Goal: Information Seeking & Learning: Check status

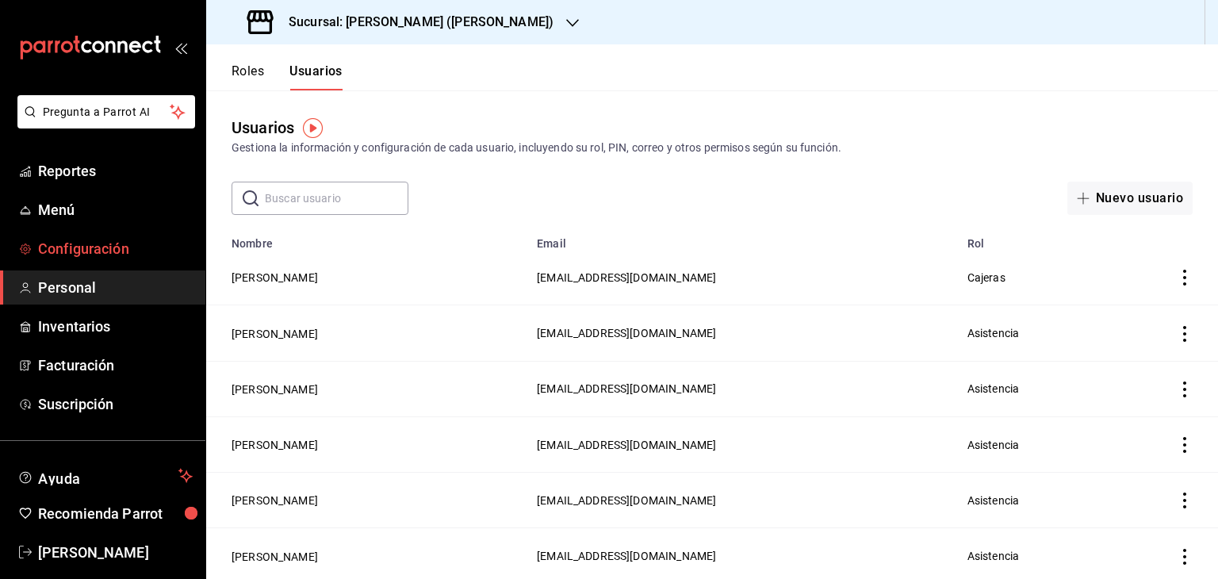
click at [68, 240] on span "Configuración" at bounding box center [115, 248] width 155 height 21
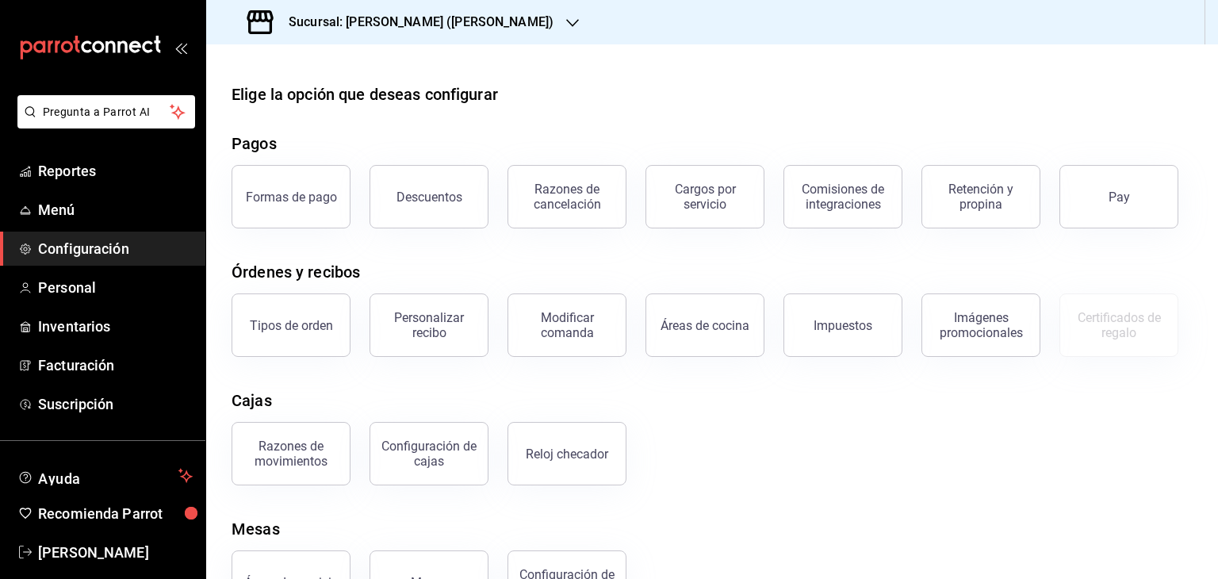
click at [853, 446] on div "Razones de movimientos Configuración [PERSON_NAME] Reloj checador" at bounding box center [702, 444] width 980 height 82
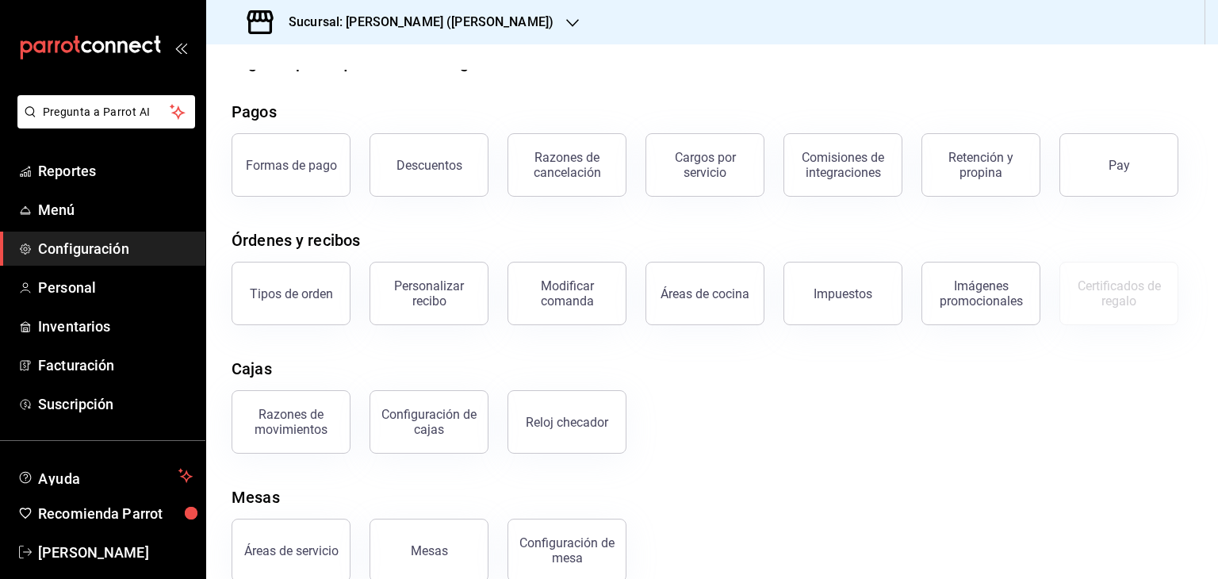
scroll to position [60, 0]
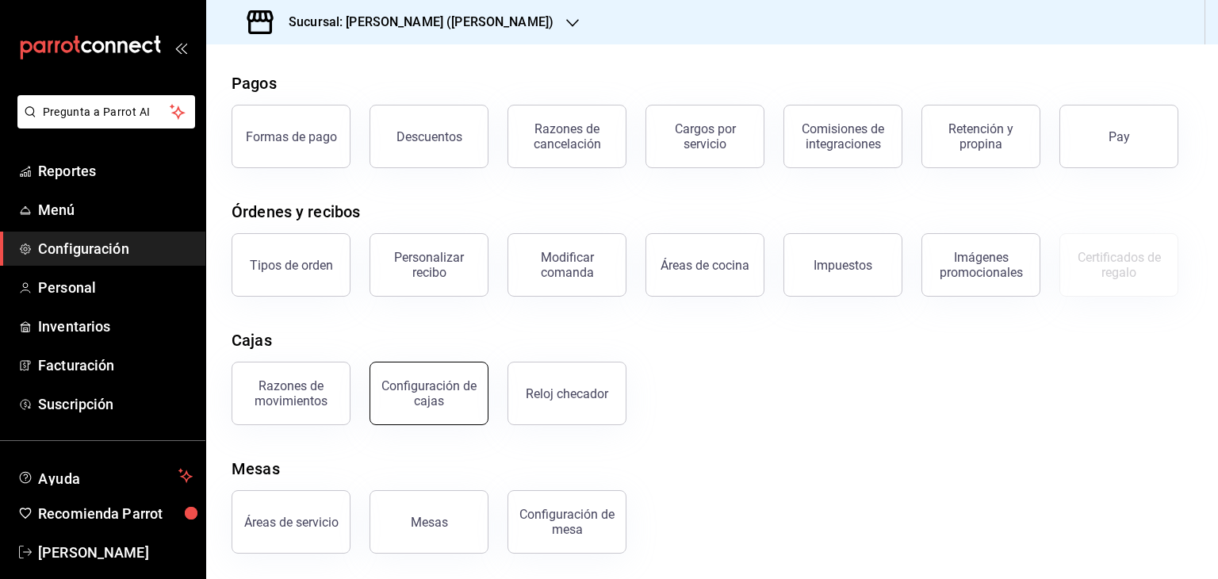
click at [388, 401] on div "Configuración de cajas" at bounding box center [429, 393] width 98 height 30
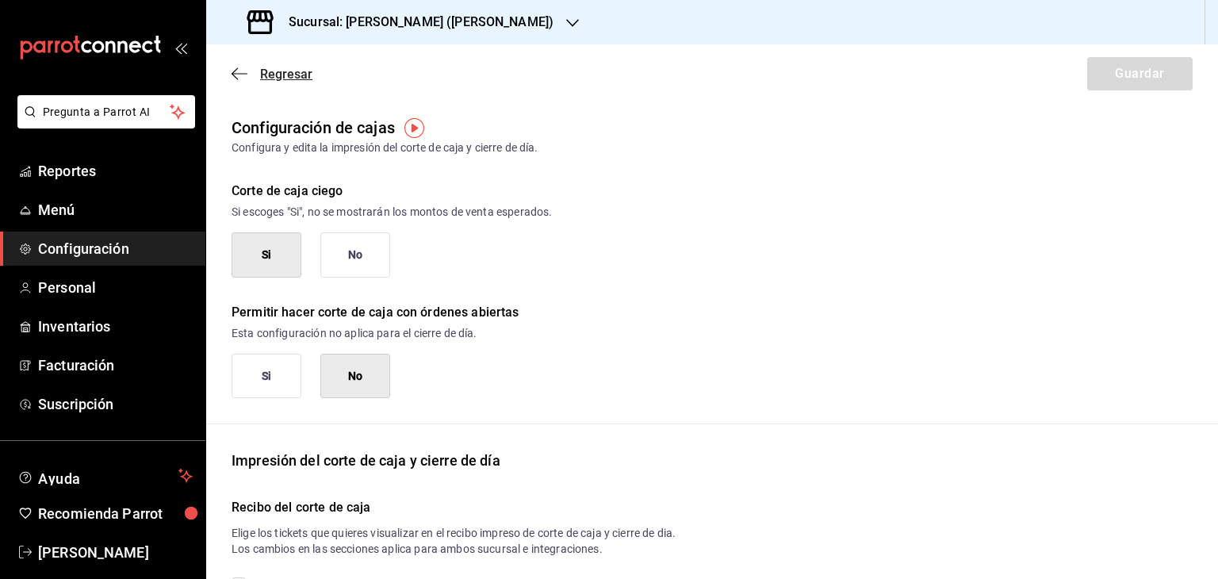
click at [239, 69] on icon "button" at bounding box center [240, 74] width 16 height 14
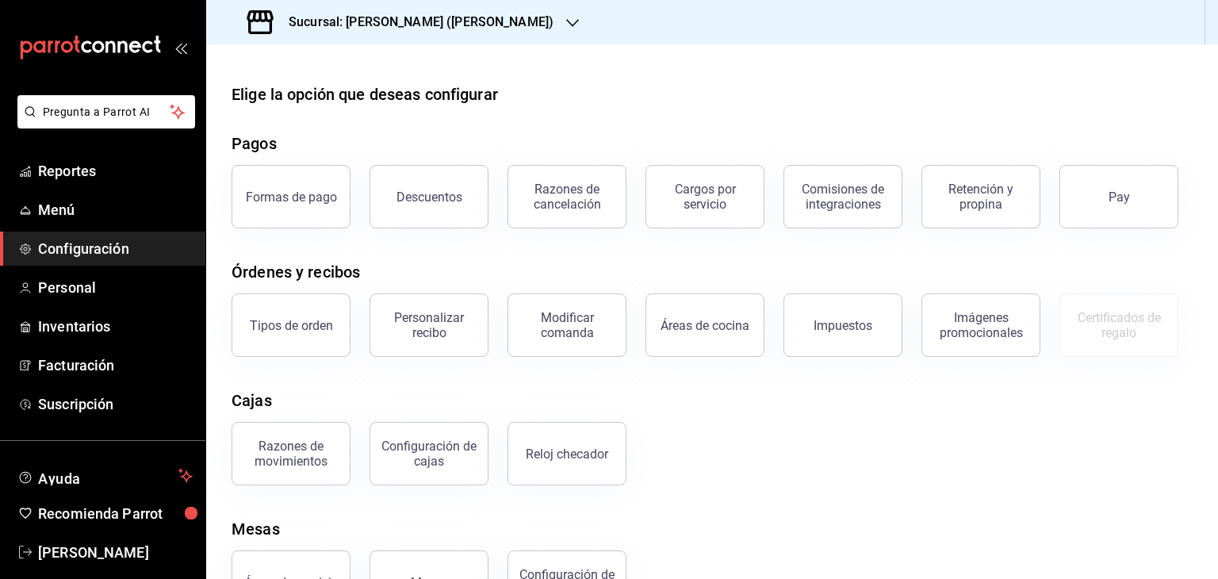
click at [783, 394] on div "Cajas" at bounding box center [712, 400] width 961 height 24
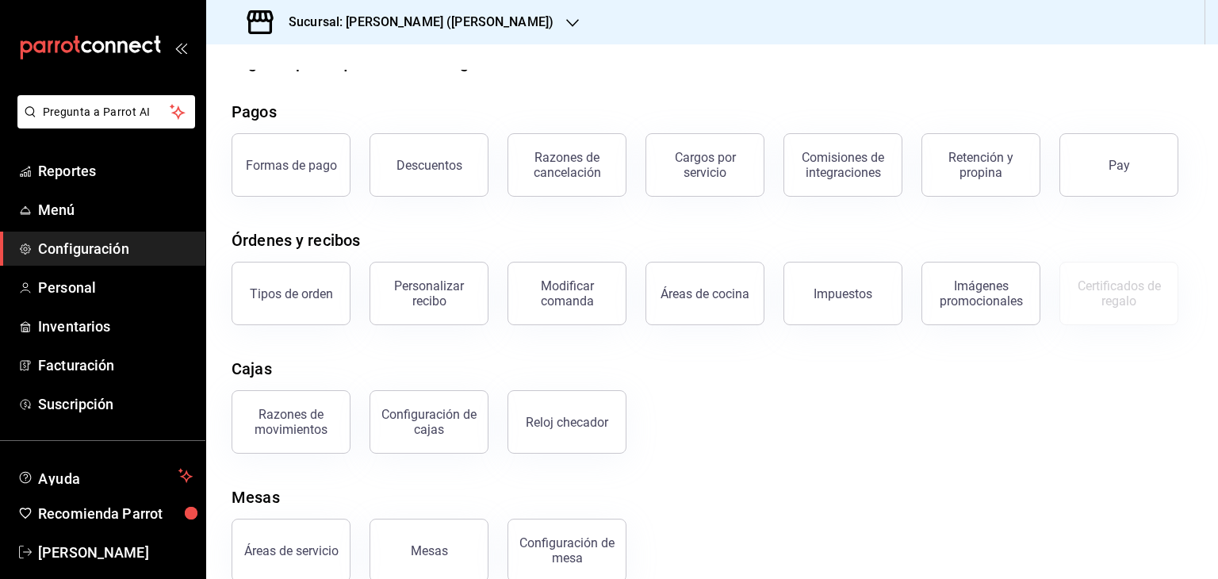
scroll to position [60, 0]
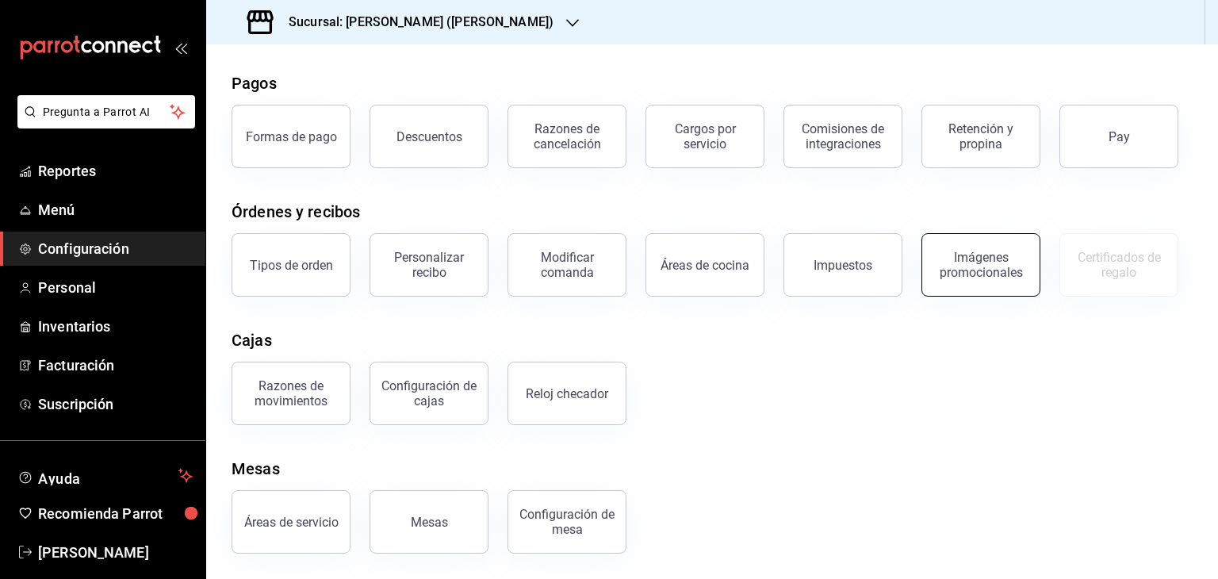
click at [963, 270] on div "Imágenes promocionales" at bounding box center [981, 265] width 98 height 30
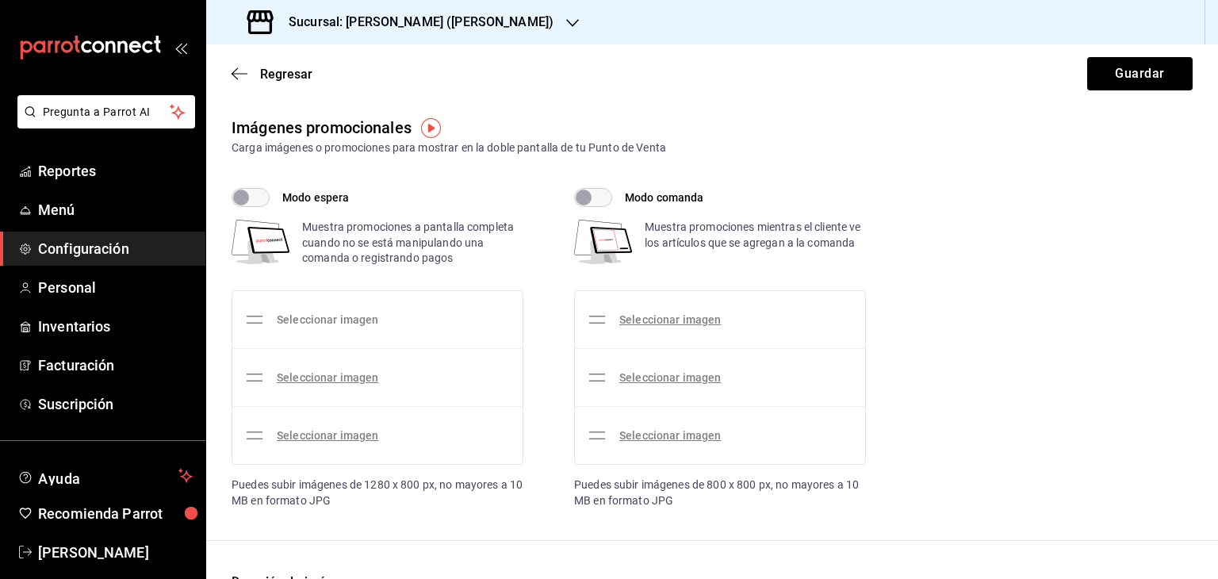
click at [340, 324] on link "Seleccionar imagen" at bounding box center [327, 319] width 101 height 13
click at [0, 0] on input "Seleccionar imagen" at bounding box center [0, 0] width 0 height 0
click at [340, 320] on link "Seleccionar imagen" at bounding box center [327, 319] width 101 height 13
click at [0, 0] on input "Seleccionar imagen" at bounding box center [0, 0] width 0 height 0
click at [260, 205] on input "Modo espera" at bounding box center [240, 197] width 57 height 19
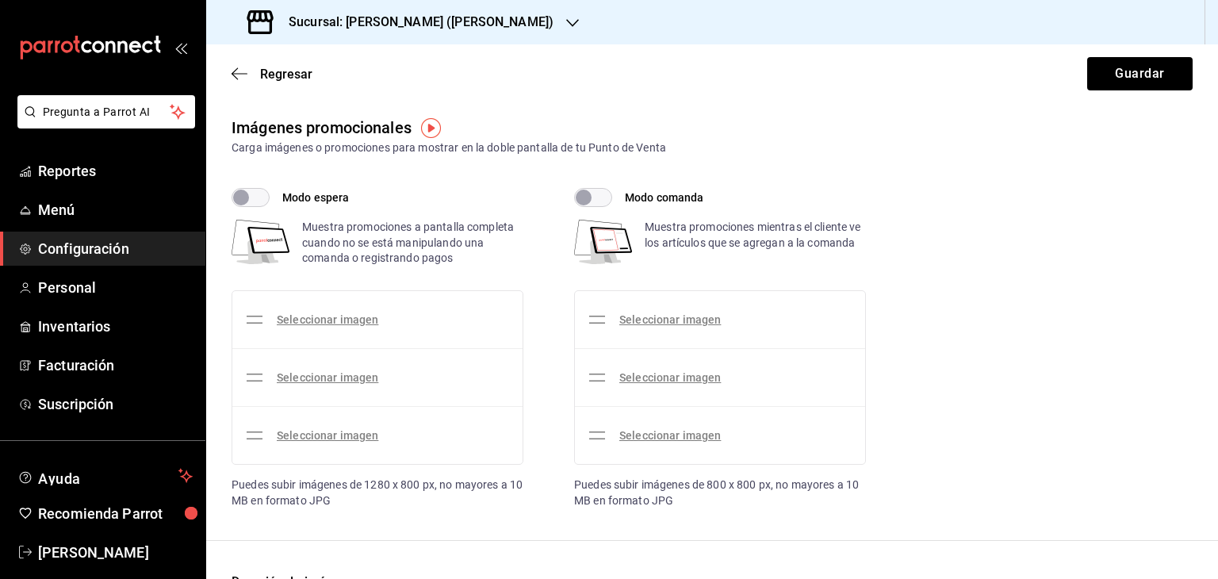
checkbox input "true"
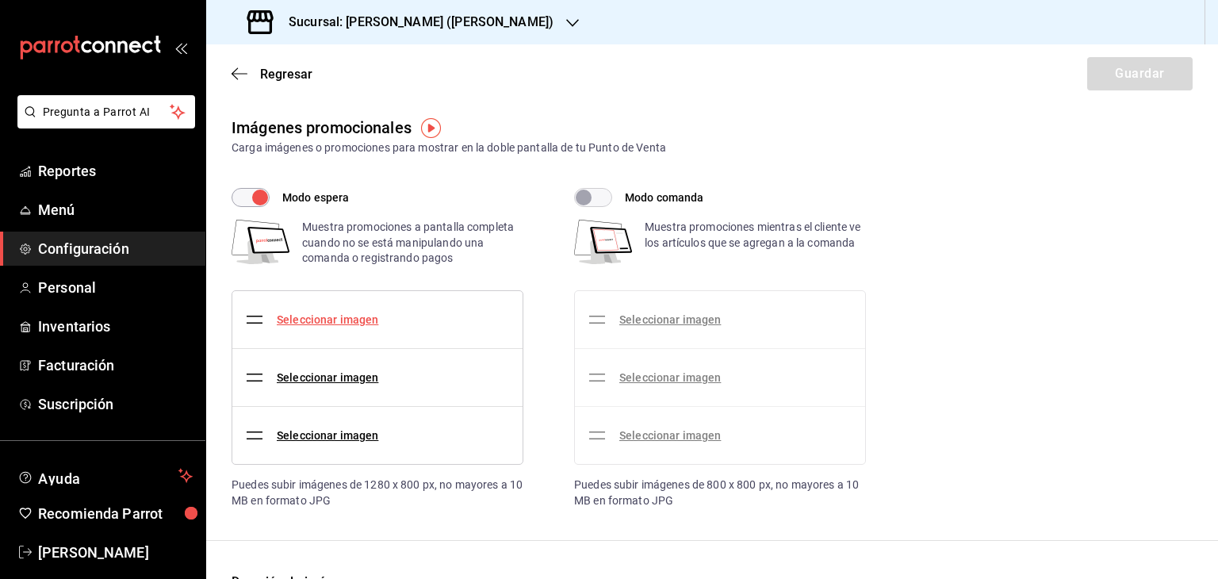
click at [339, 324] on link "Seleccionar imagen" at bounding box center [327, 319] width 101 height 13
click at [0, 0] on input "Seleccionar imagen" at bounding box center [0, 0] width 0 height 0
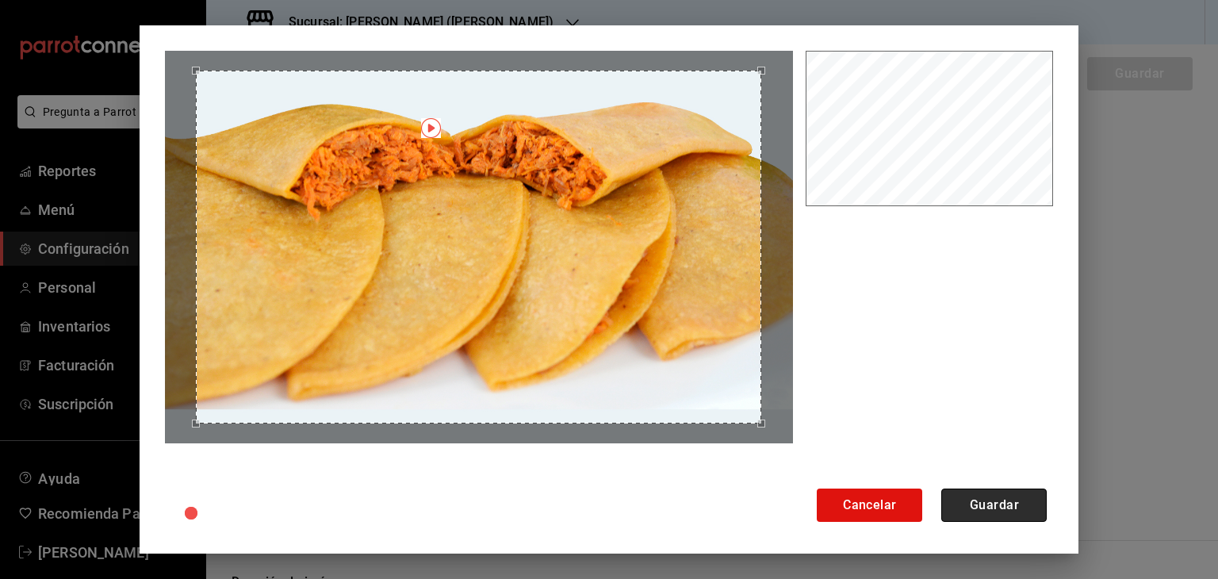
click at [987, 502] on button "Guardar" at bounding box center [993, 504] width 105 height 33
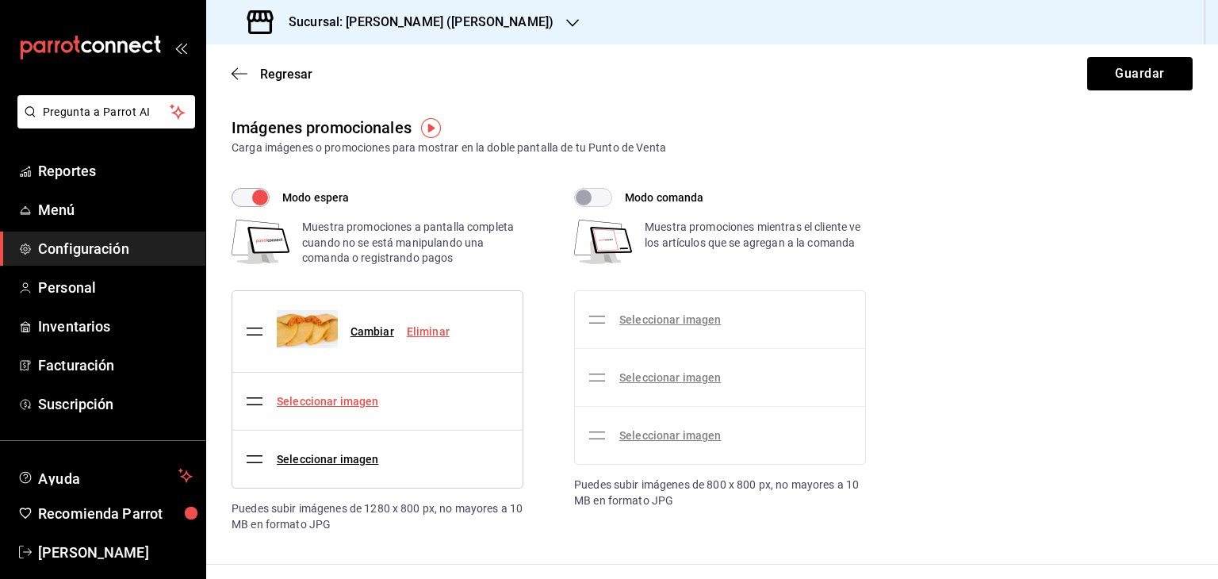
click at [330, 403] on link "Seleccionar imagen" at bounding box center [327, 401] width 101 height 13
click at [0, 0] on input "Seleccionar imagen" at bounding box center [0, 0] width 0 height 0
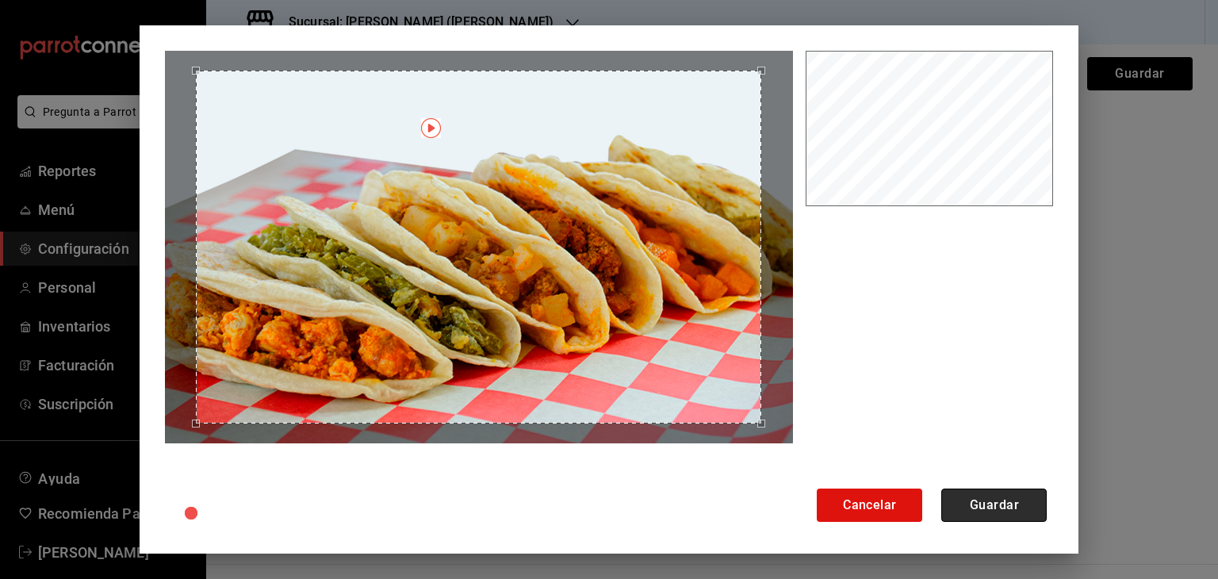
click at [992, 499] on button "Guardar" at bounding box center [993, 504] width 105 height 33
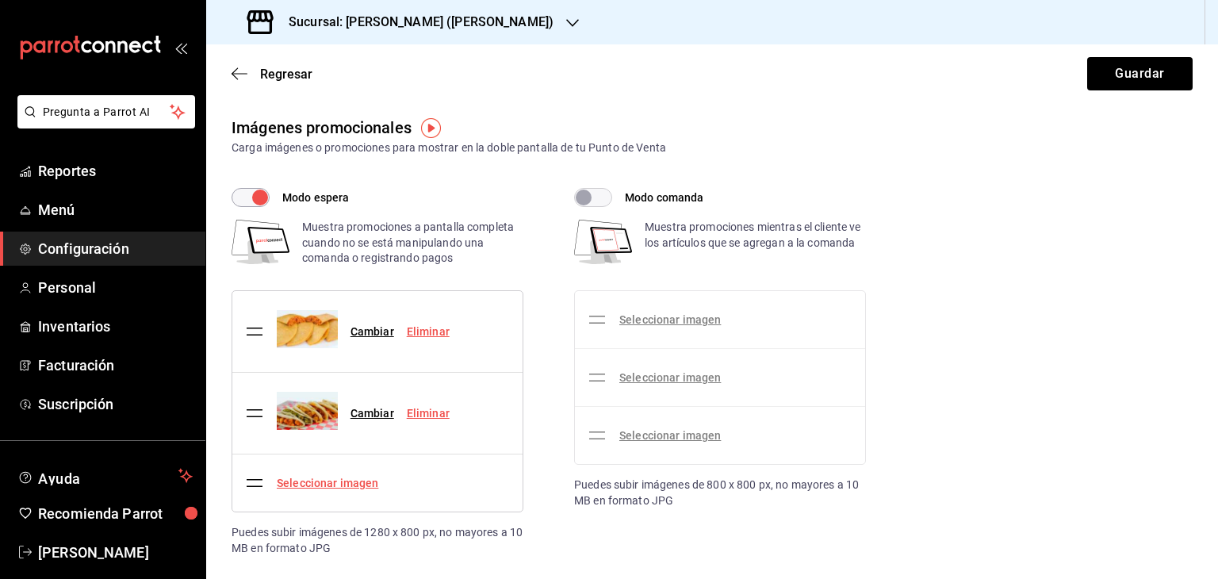
click at [352, 486] on link "Seleccionar imagen" at bounding box center [327, 482] width 101 height 13
click at [0, 0] on input "Seleccionar imagen" at bounding box center [0, 0] width 0 height 0
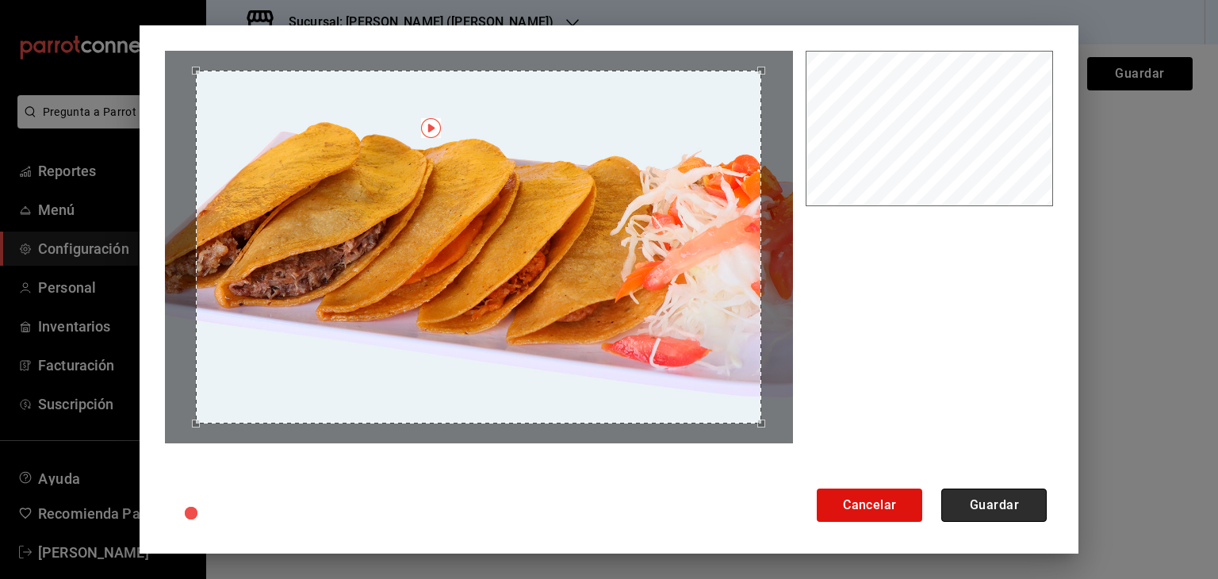
click at [993, 502] on button "Guardar" at bounding box center [993, 504] width 105 height 33
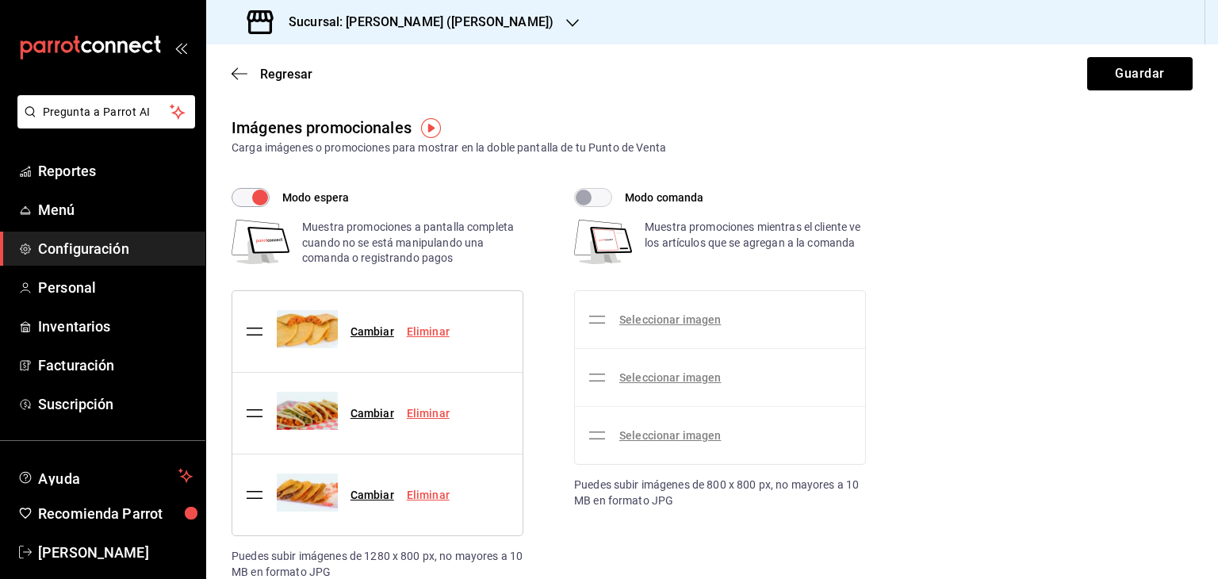
click at [602, 192] on input "Modo comanda" at bounding box center [583, 197] width 57 height 19
checkbox input "true"
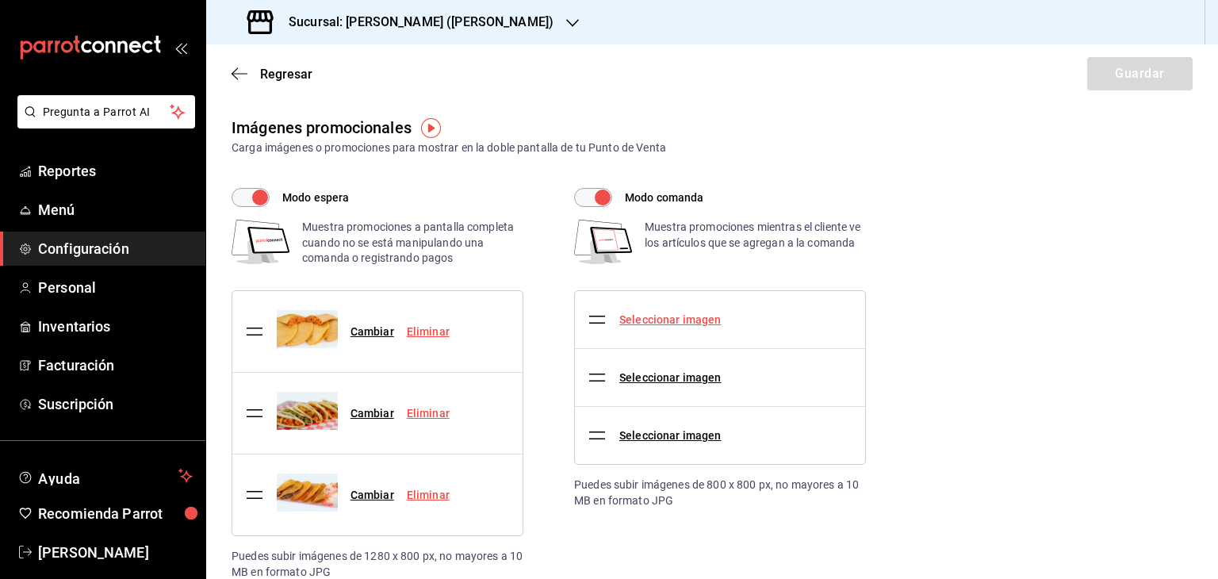
click at [701, 314] on link "Seleccionar imagen" at bounding box center [669, 319] width 101 height 13
click at [0, 0] on input "Seleccionar imagen" at bounding box center [0, 0] width 0 height 0
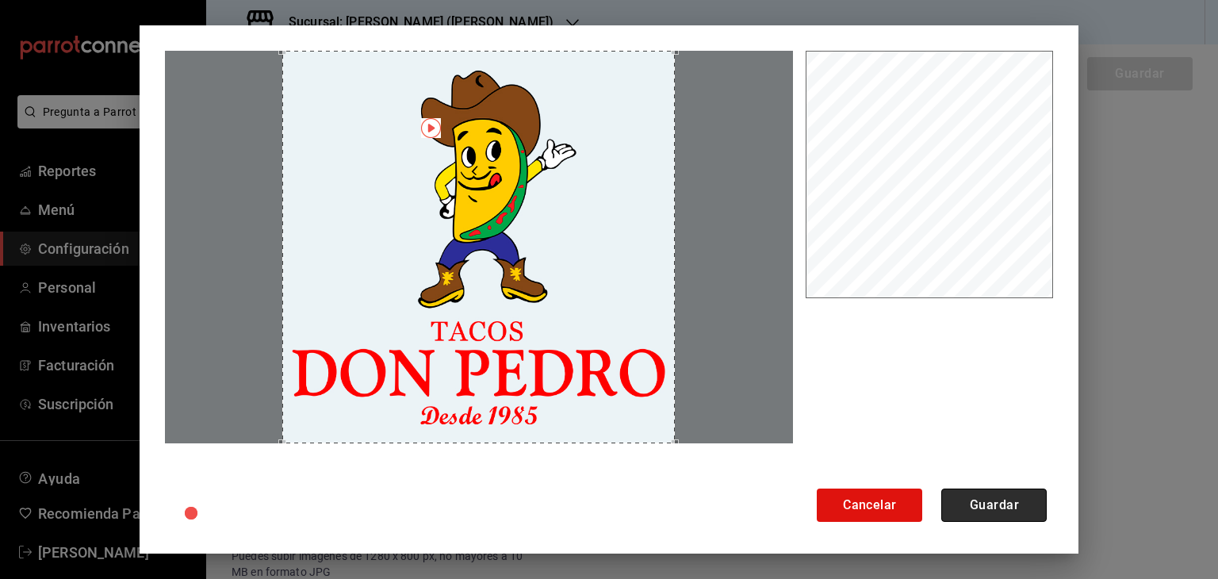
click at [1007, 503] on button "Guardar" at bounding box center [993, 504] width 105 height 33
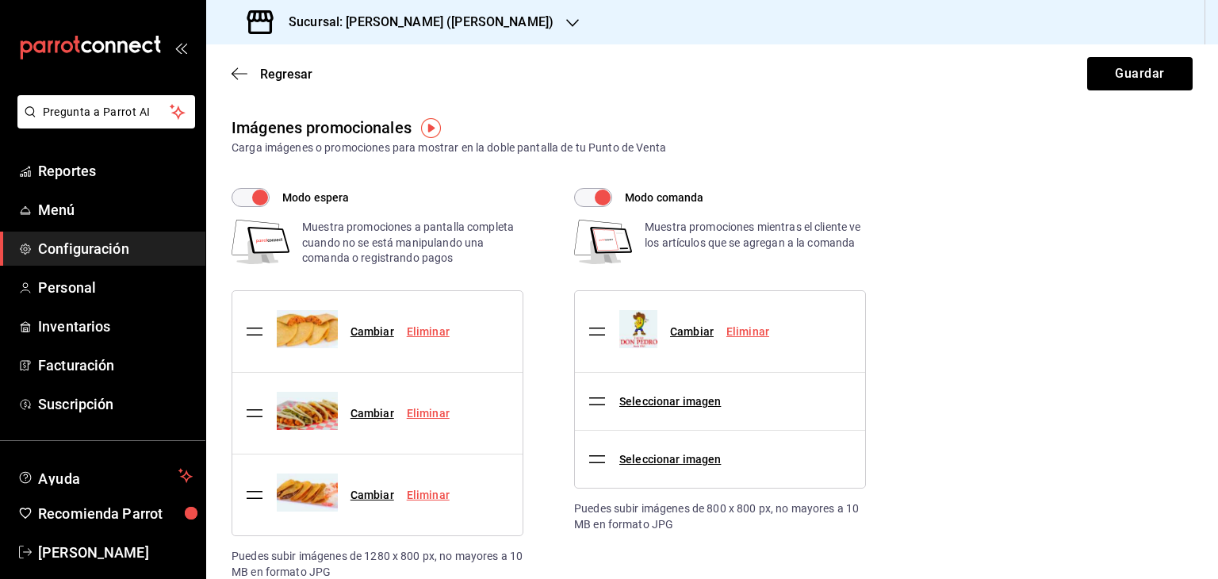
click at [748, 325] on link "Eliminar" at bounding box center [747, 331] width 43 height 13
click at [677, 404] on link "Seleccionar imagen" at bounding box center [669, 401] width 101 height 13
click at [0, 0] on input "Seleccionar imagen" at bounding box center [0, 0] width 0 height 0
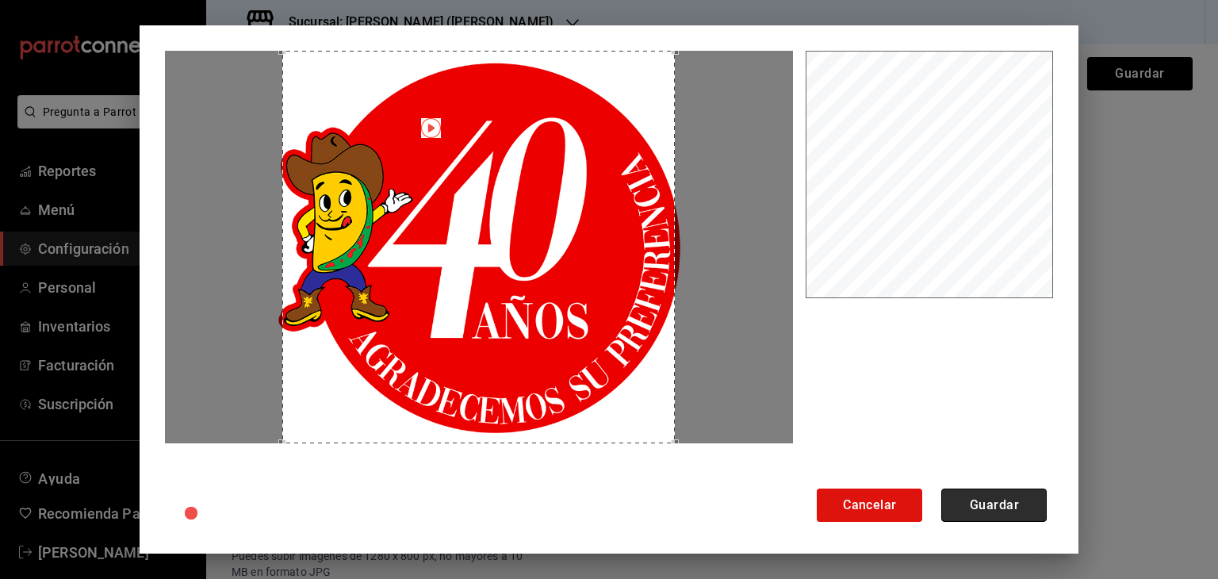
click at [1020, 502] on button "Guardar" at bounding box center [993, 504] width 105 height 33
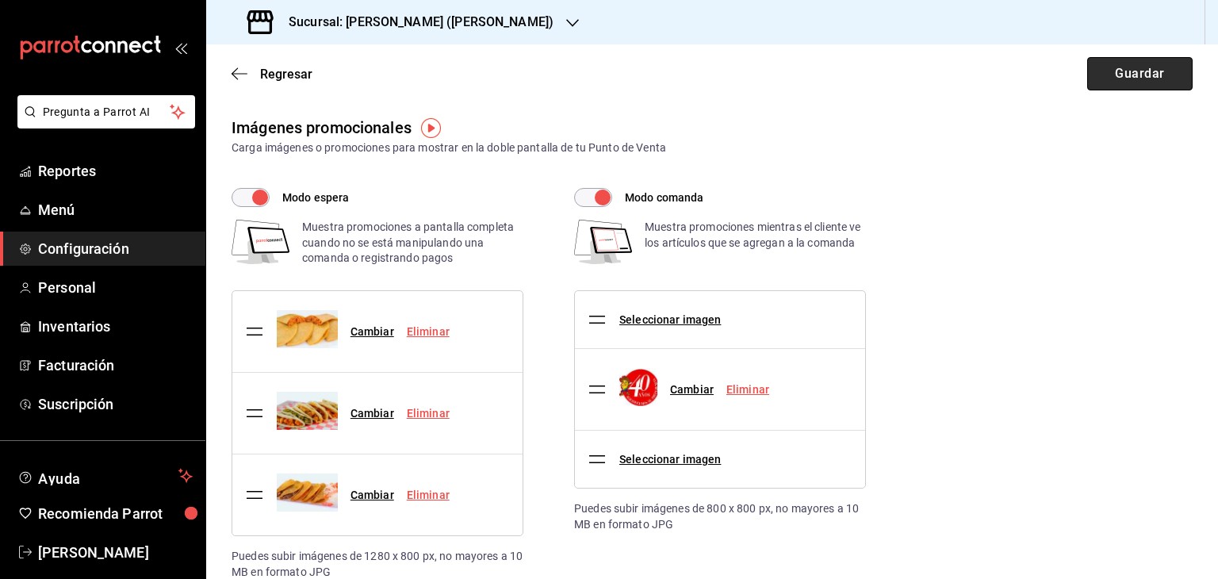
click at [1093, 82] on button "Guardar" at bounding box center [1139, 73] width 105 height 33
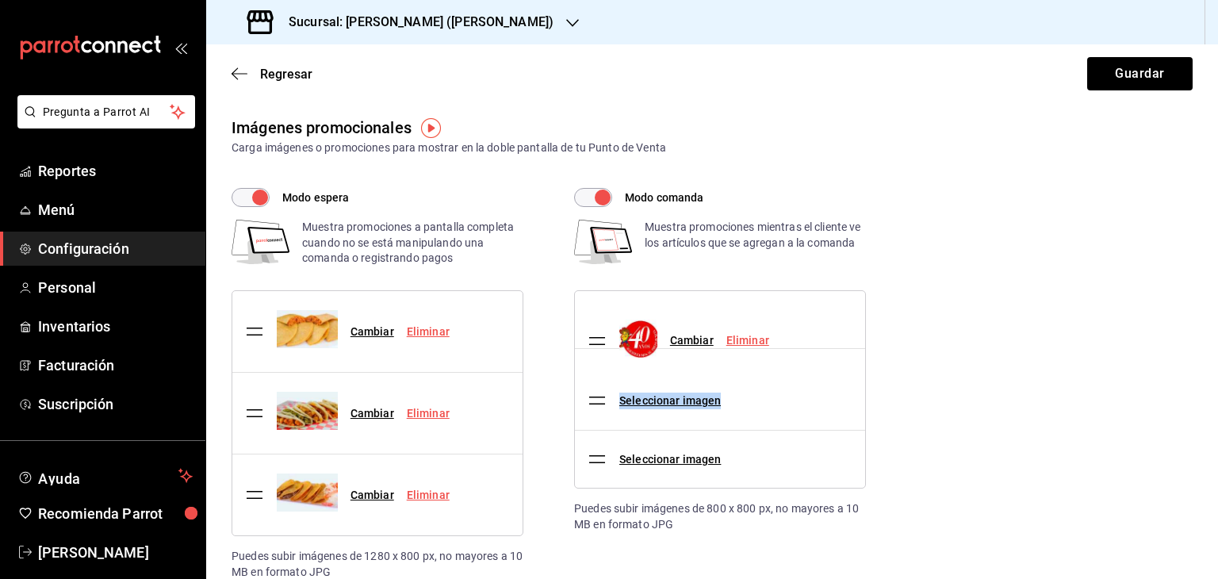
drag, startPoint x: 596, startPoint y: 388, endPoint x: 599, endPoint y: 329, distance: 59.5
click at [1110, 92] on div "Regresar Guardar" at bounding box center [712, 73] width 1012 height 59
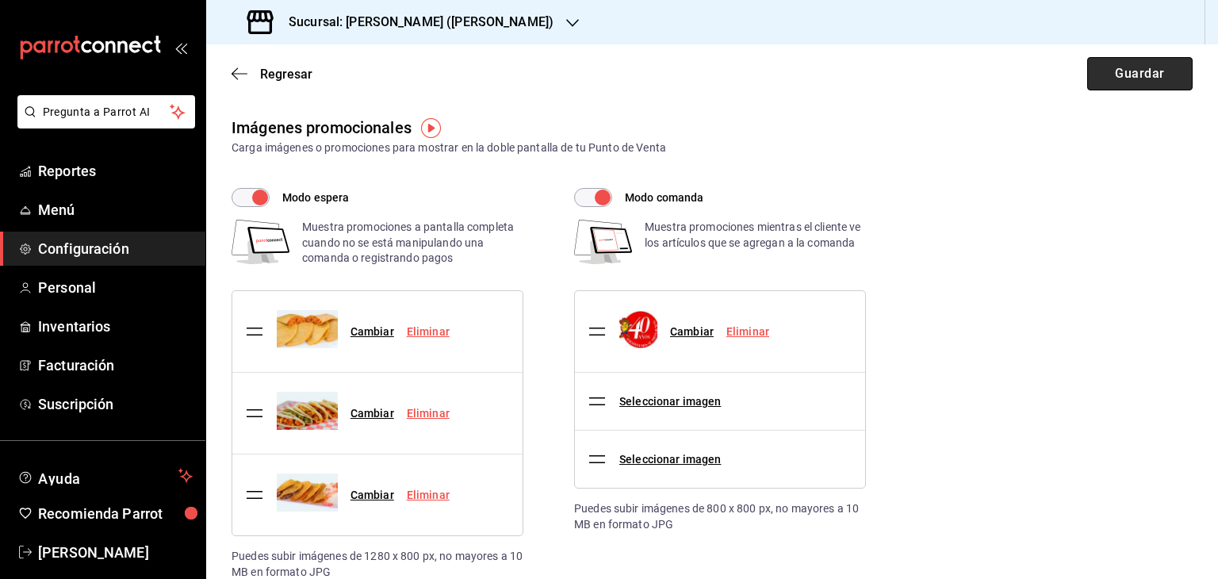
click at [1110, 79] on button "Guardar" at bounding box center [1139, 73] width 105 height 33
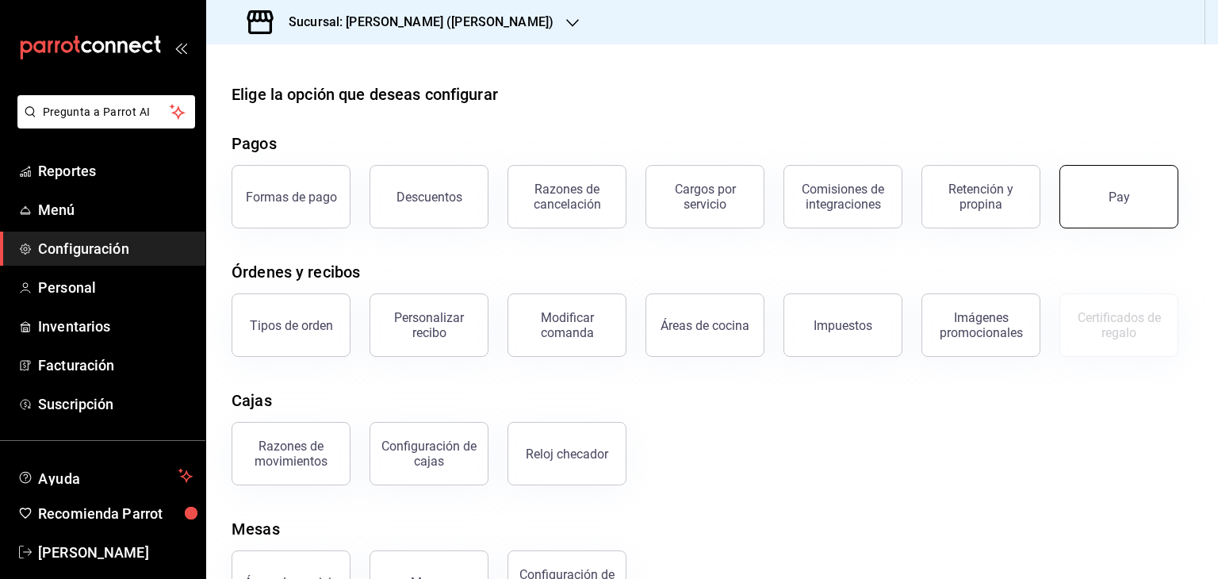
click at [1150, 197] on button "Pay" at bounding box center [1118, 196] width 119 height 63
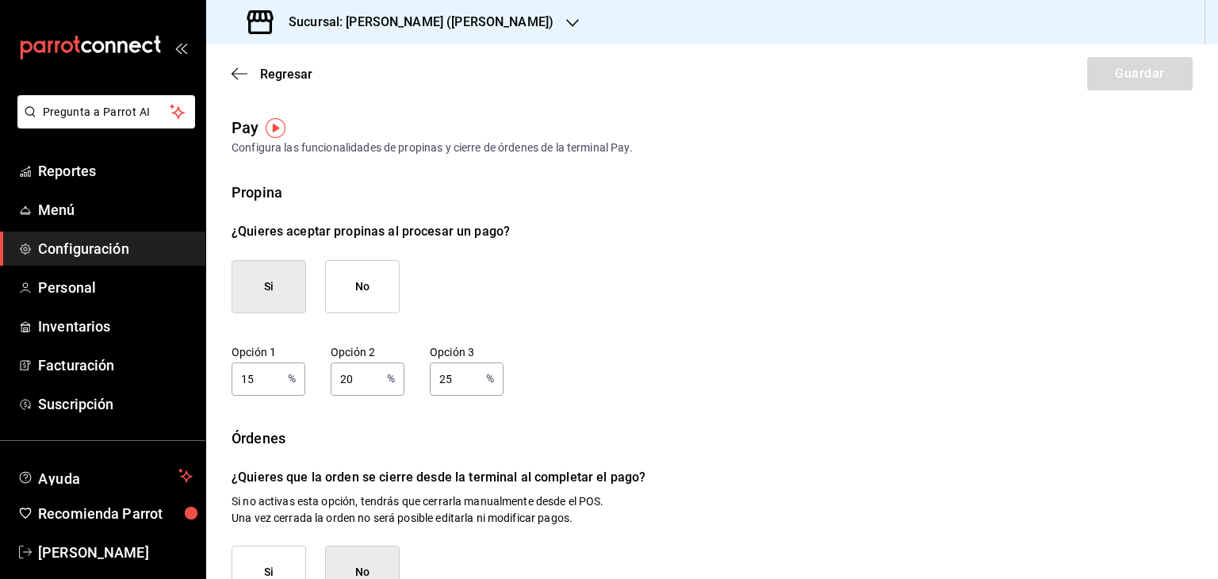
click at [264, 373] on input "15" at bounding box center [257, 378] width 50 height 32
type input "10"
click at [368, 377] on input "20" at bounding box center [356, 378] width 50 height 32
type input "2"
type input "15"
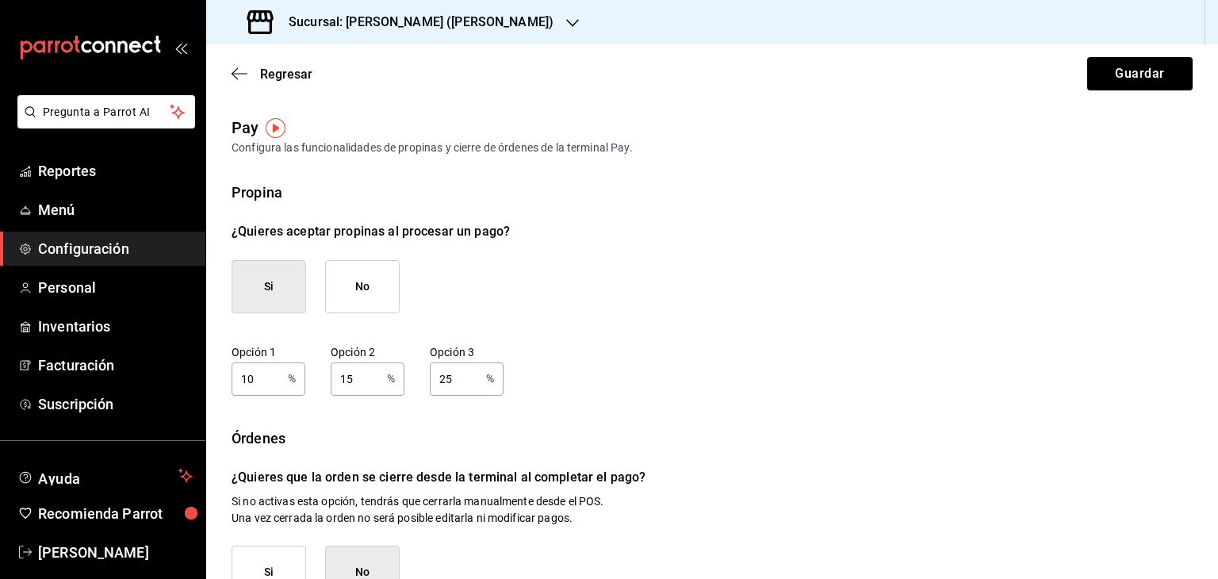
click at [457, 383] on input "25" at bounding box center [455, 378] width 50 height 32
type input "2"
type input "20"
click at [1142, 69] on button "Guardar" at bounding box center [1139, 73] width 105 height 33
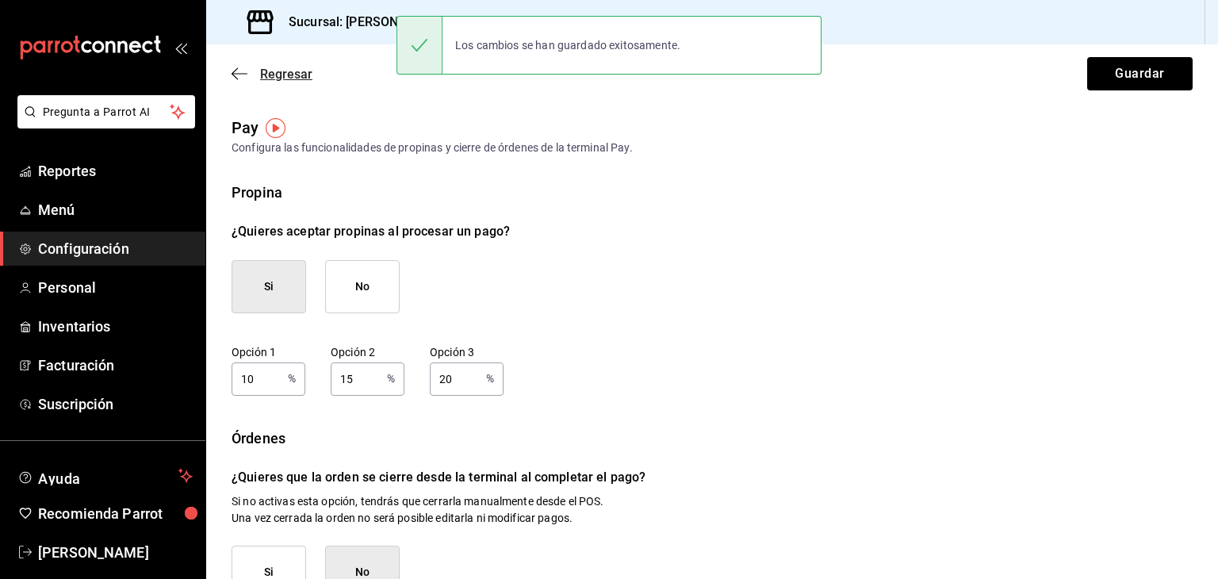
click at [240, 71] on icon "button" at bounding box center [240, 74] width 16 height 14
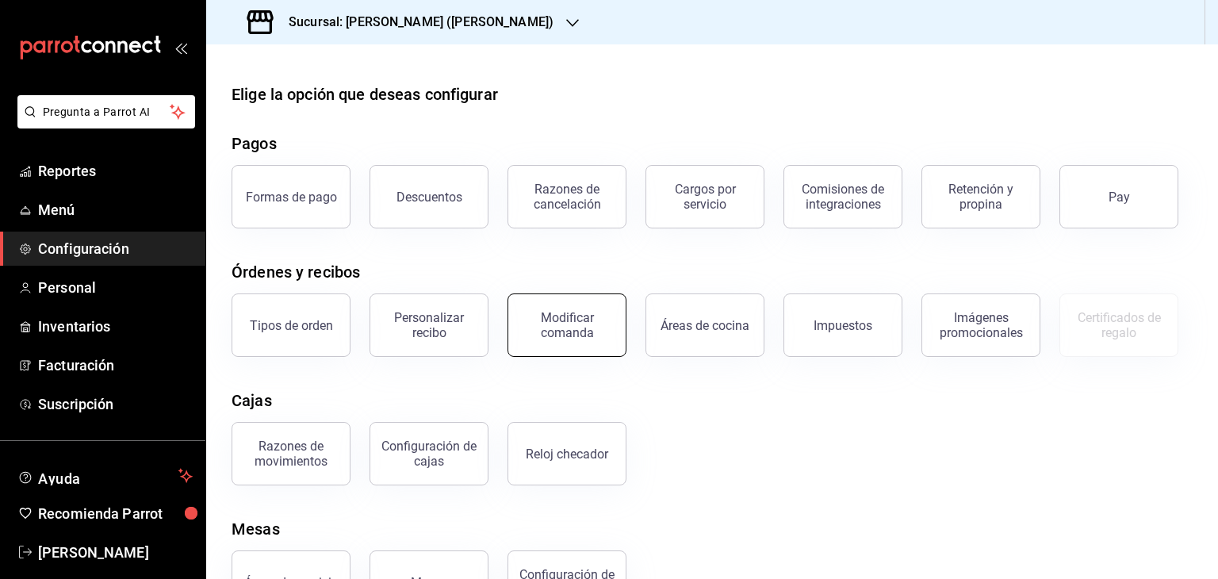
click at [540, 319] on div "Modificar comanda" at bounding box center [567, 325] width 98 height 30
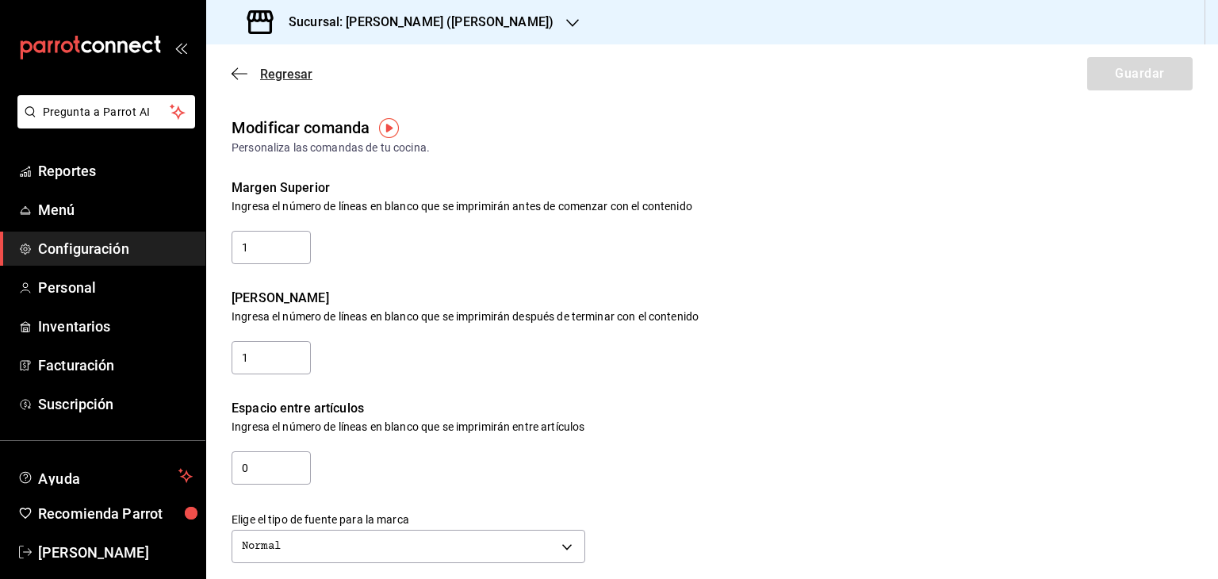
click at [239, 78] on icon "button" at bounding box center [240, 74] width 16 height 14
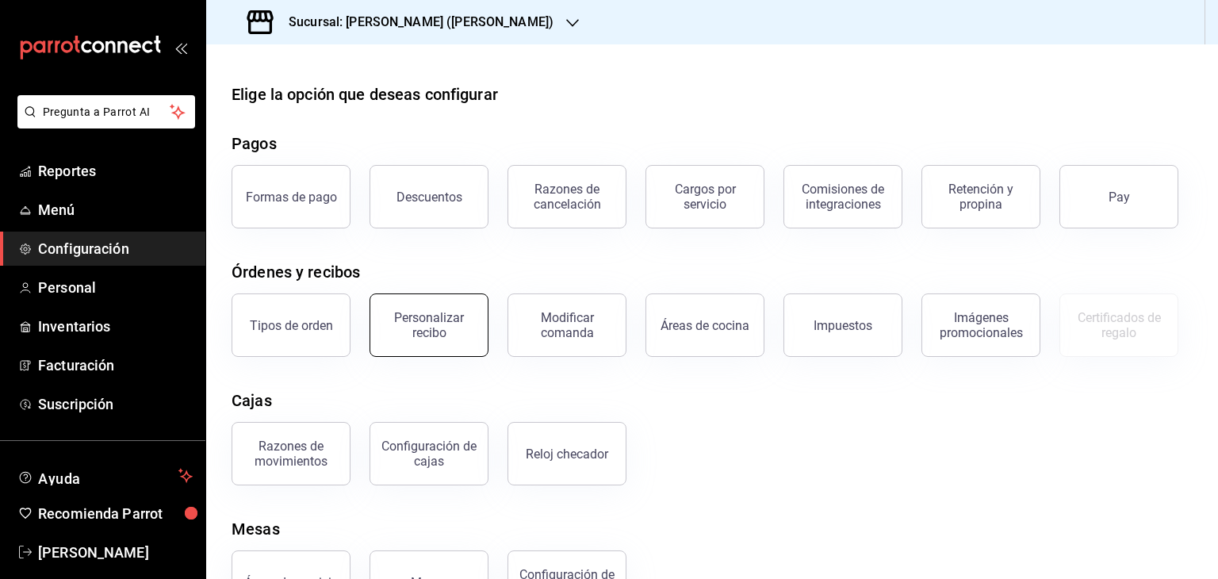
click at [424, 335] on div "Personalizar recibo" at bounding box center [429, 325] width 98 height 30
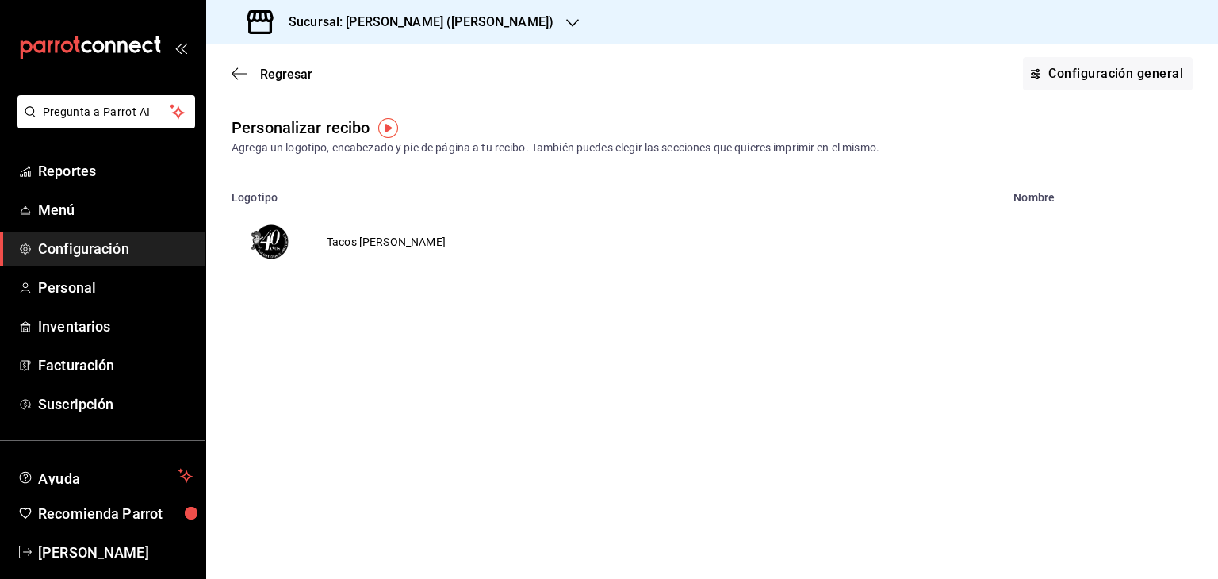
click at [396, 243] on td "Tacos [PERSON_NAME]" at bounding box center [386, 242] width 157 height 76
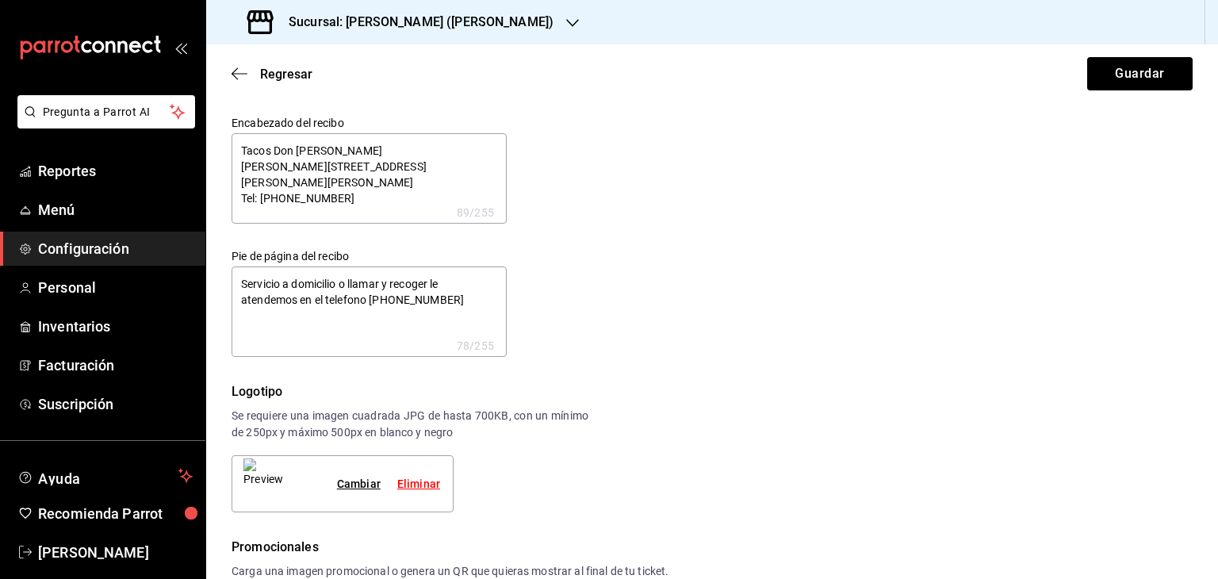
type textarea "x"
click at [622, 320] on div "Encabezado del recibo Tacos Don [PERSON_NAME] [PERSON_NAME][STREET_ADDRESS][PER…" at bounding box center [702, 227] width 980 height 260
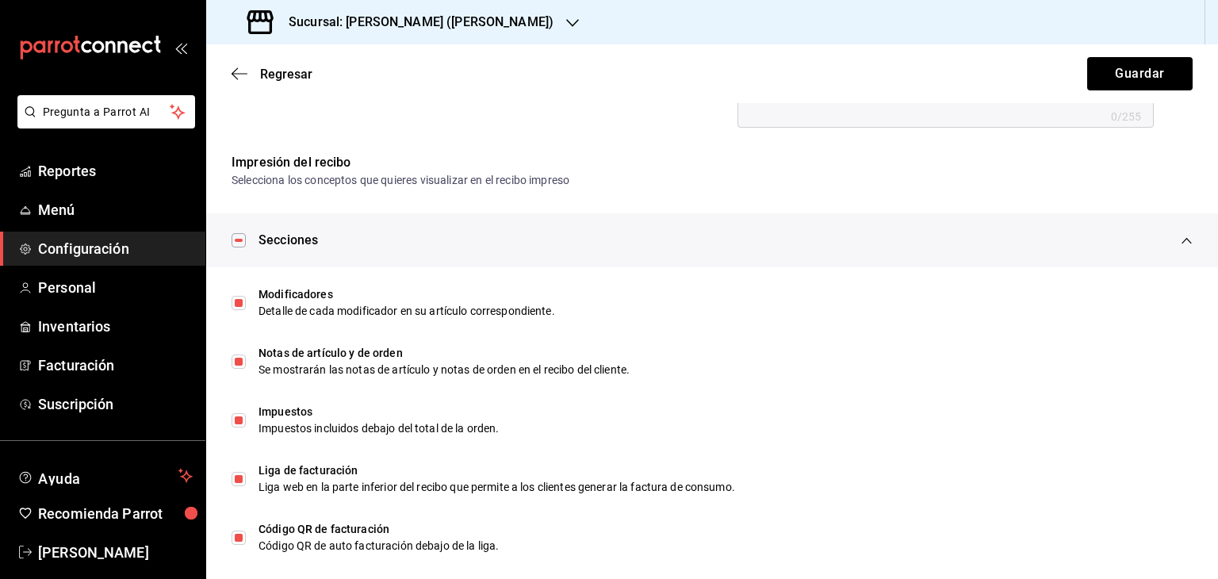
scroll to position [760, 0]
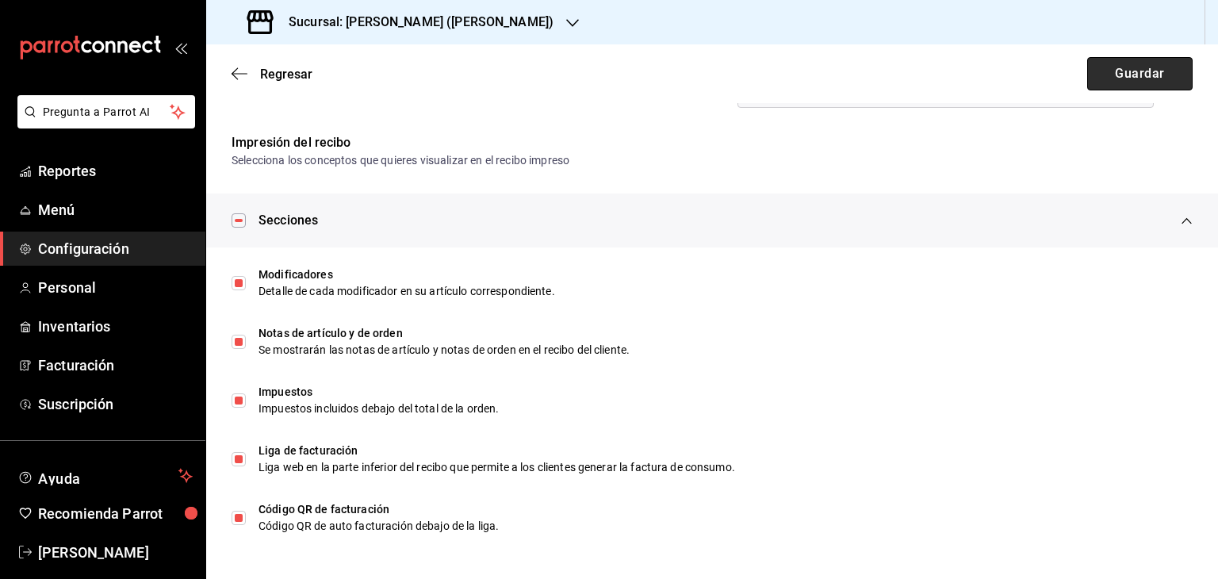
click at [1119, 70] on button "Guardar" at bounding box center [1139, 73] width 105 height 33
type textarea "x"
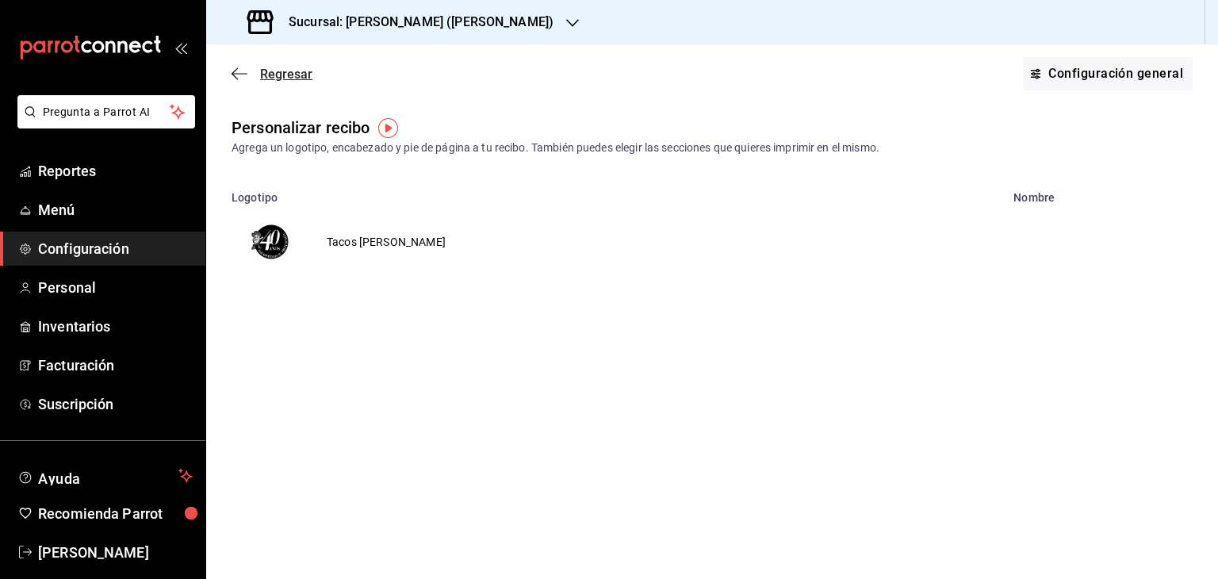
click at [248, 73] on span "Regresar" at bounding box center [272, 74] width 81 height 15
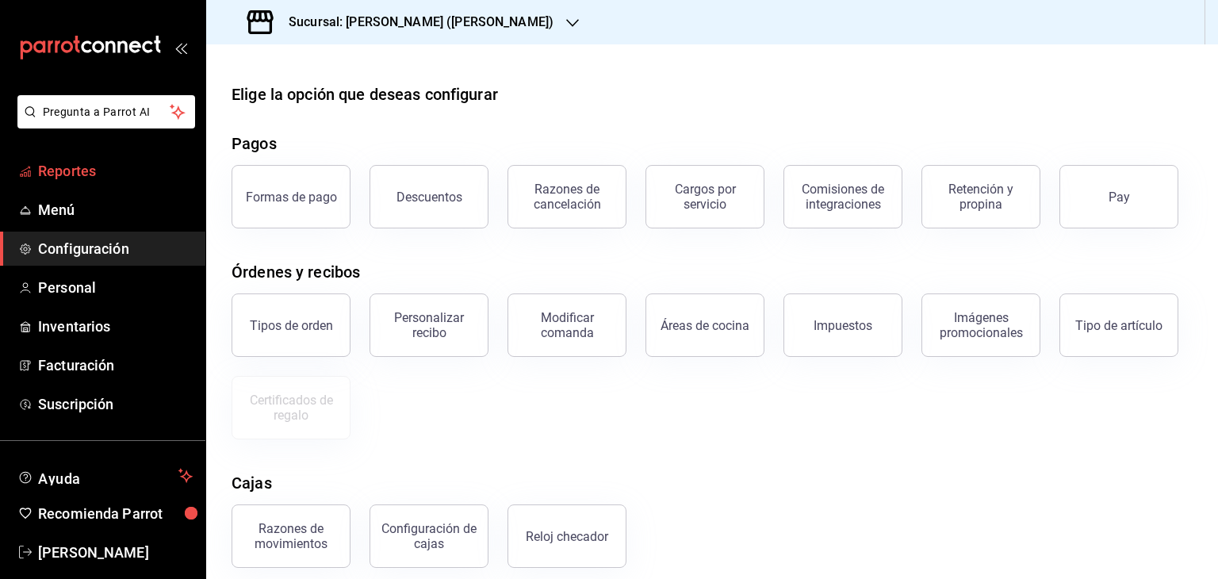
click at [54, 178] on span "Reportes" at bounding box center [115, 170] width 155 height 21
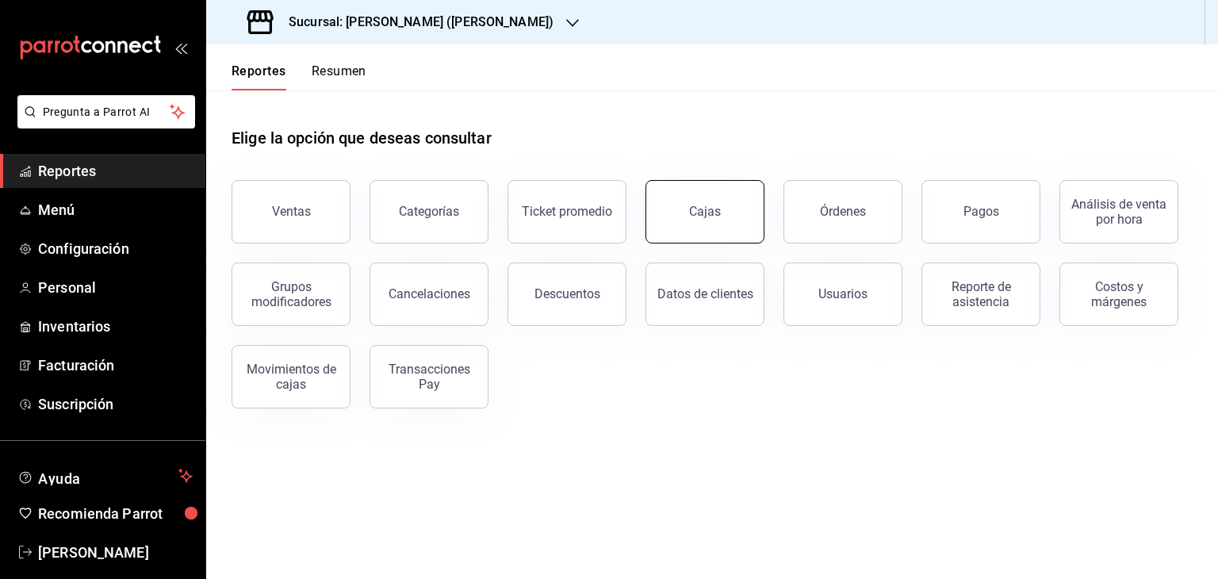
click at [693, 232] on button "Cajas" at bounding box center [704, 211] width 119 height 63
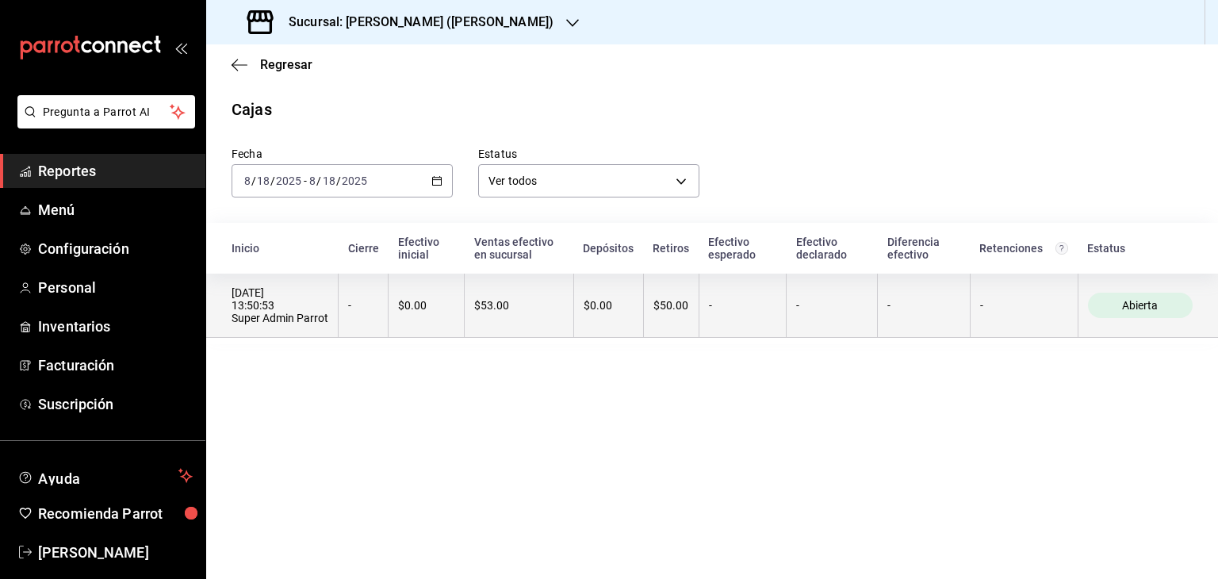
click at [523, 318] on th "$53.00" at bounding box center [519, 306] width 109 height 64
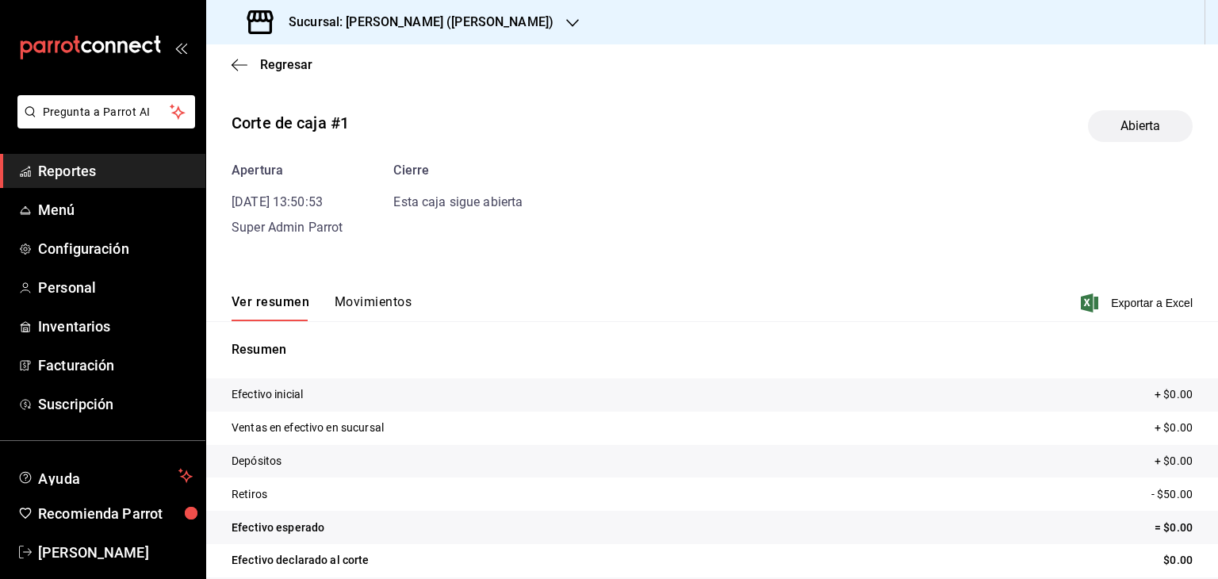
click at [388, 305] on button "Movimientos" at bounding box center [373, 307] width 77 height 27
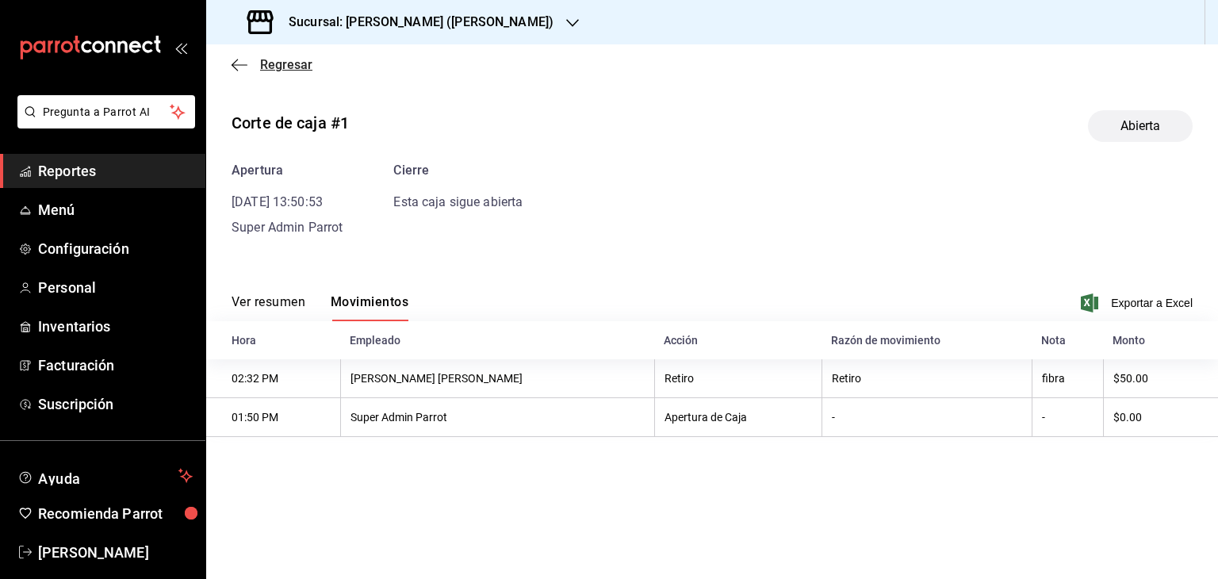
click at [239, 67] on icon "button" at bounding box center [240, 65] width 16 height 14
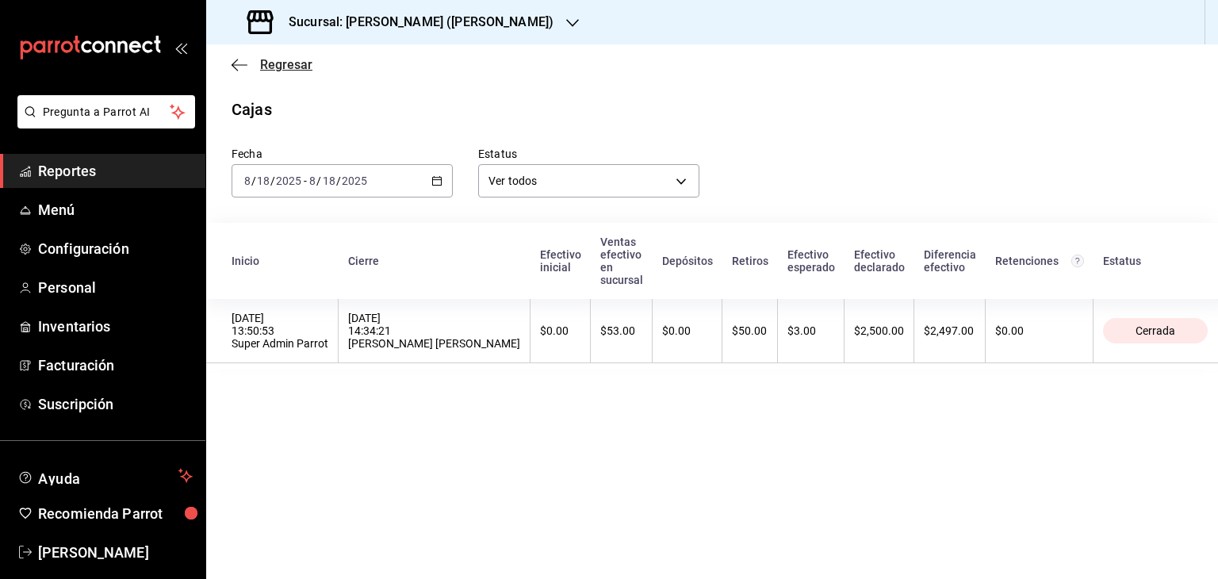
click at [237, 67] on icon "button" at bounding box center [240, 65] width 16 height 14
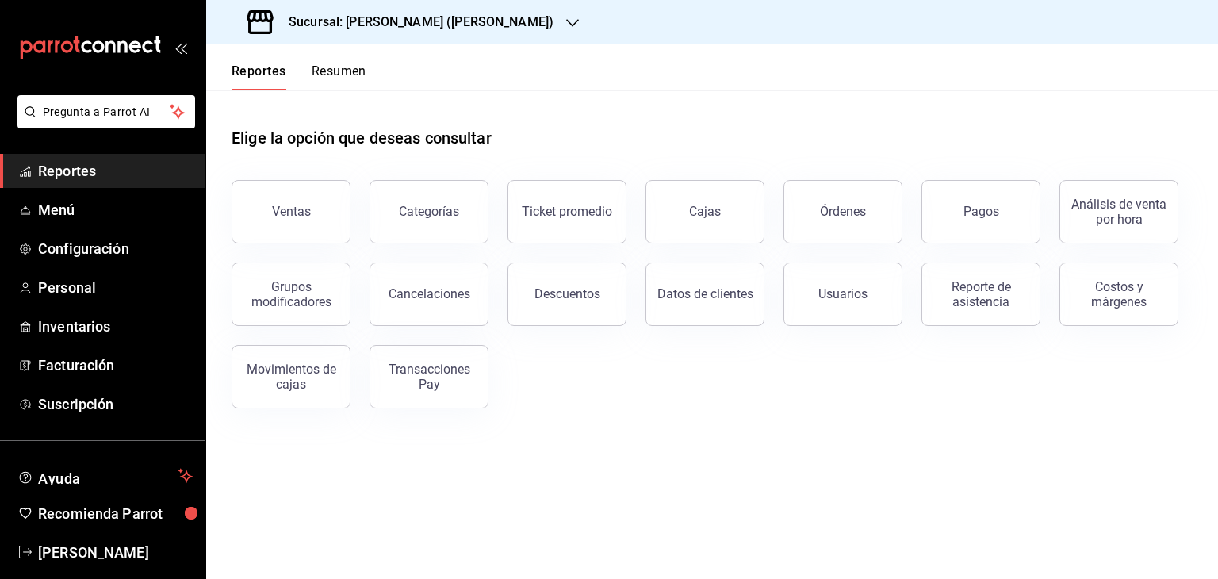
click at [345, 75] on button "Resumen" at bounding box center [339, 76] width 55 height 27
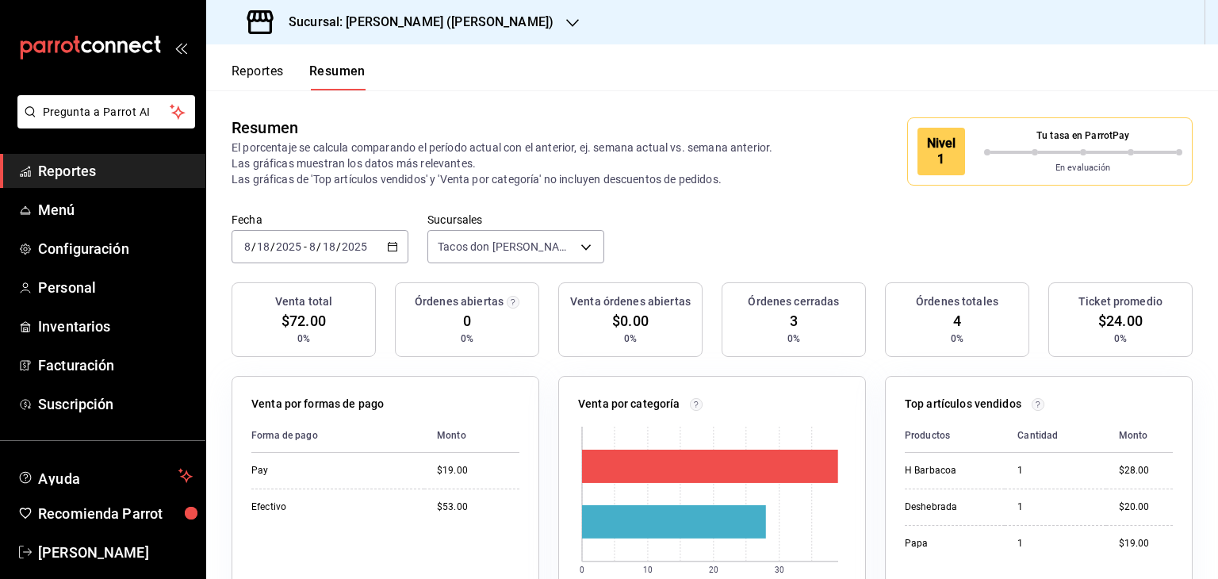
click at [783, 179] on p "El porcentaje se calcula comparando el período actual con el anterior, ej. sema…" at bounding box center [512, 164] width 561 height 48
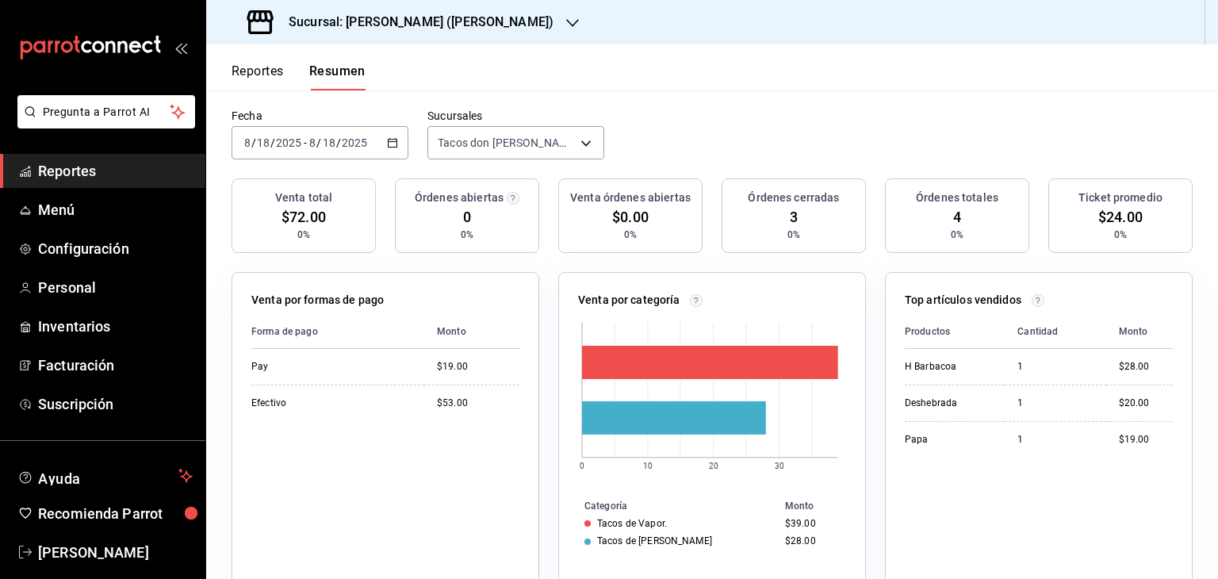
scroll to position [127, 0]
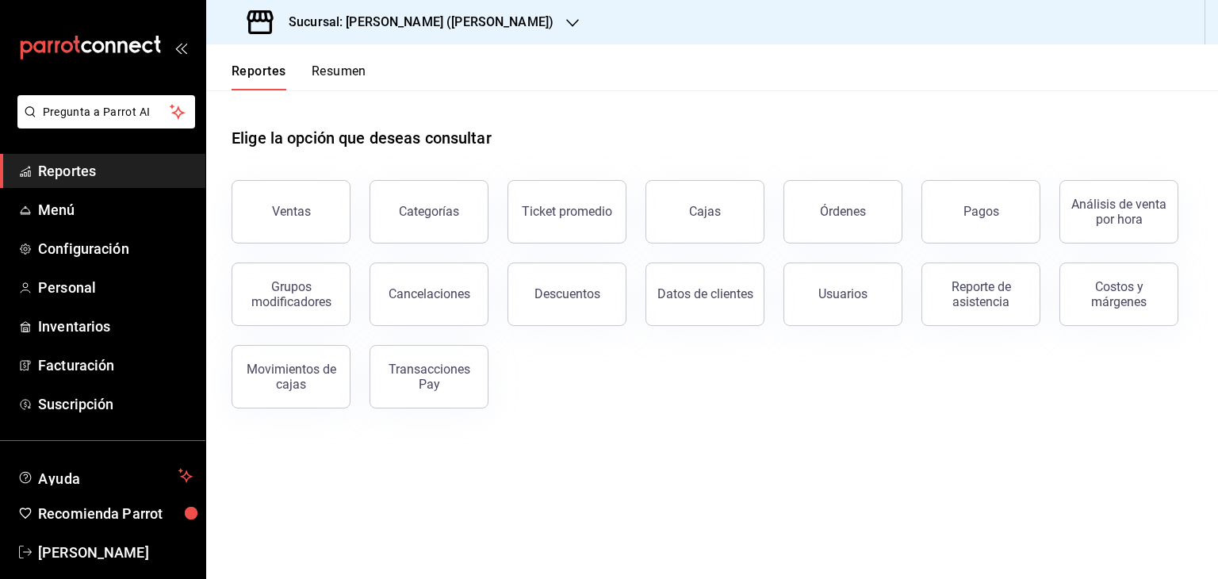
click at [840, 433] on div "Elige la opción que deseas consultar Ventas Categorías Ticket promedio Cajas Ór…" at bounding box center [712, 261] width 1012 height 343
click at [461, 369] on div "Transacciones Pay" at bounding box center [429, 377] width 98 height 30
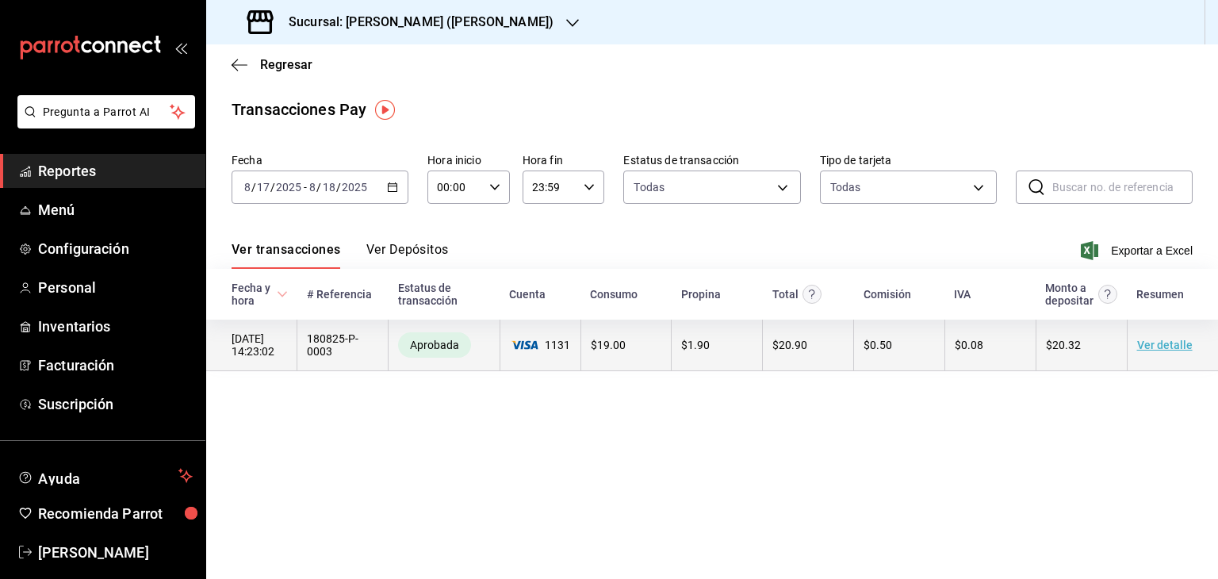
click at [1183, 339] on td "Ver detalle" at bounding box center [1172, 346] width 91 height 52
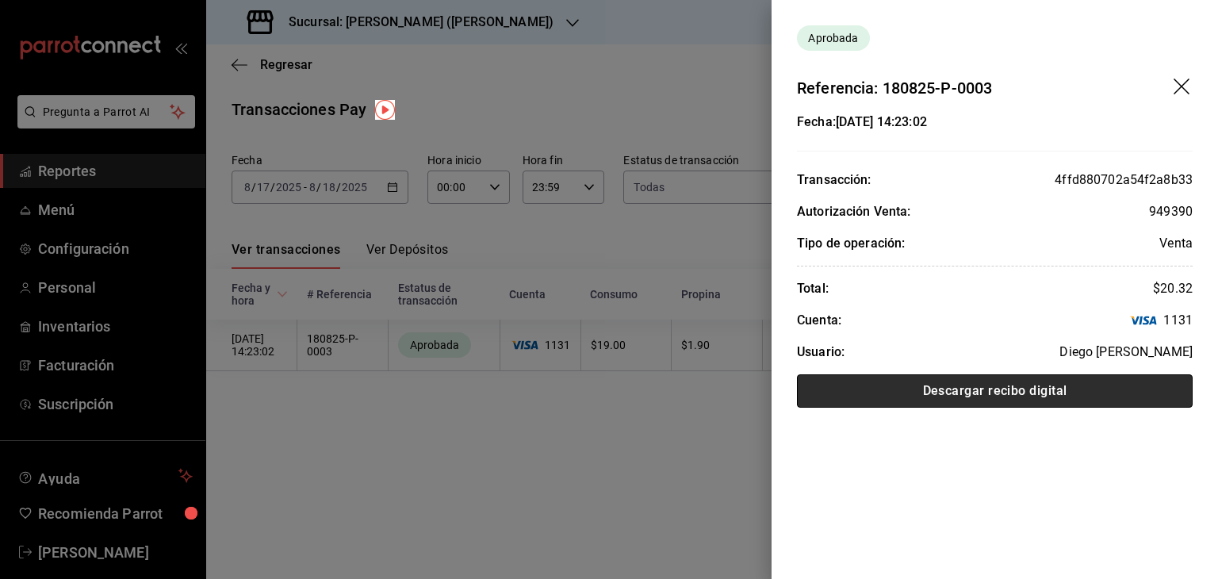
click at [1026, 385] on button "Descargar recibo digital" at bounding box center [995, 390] width 396 height 33
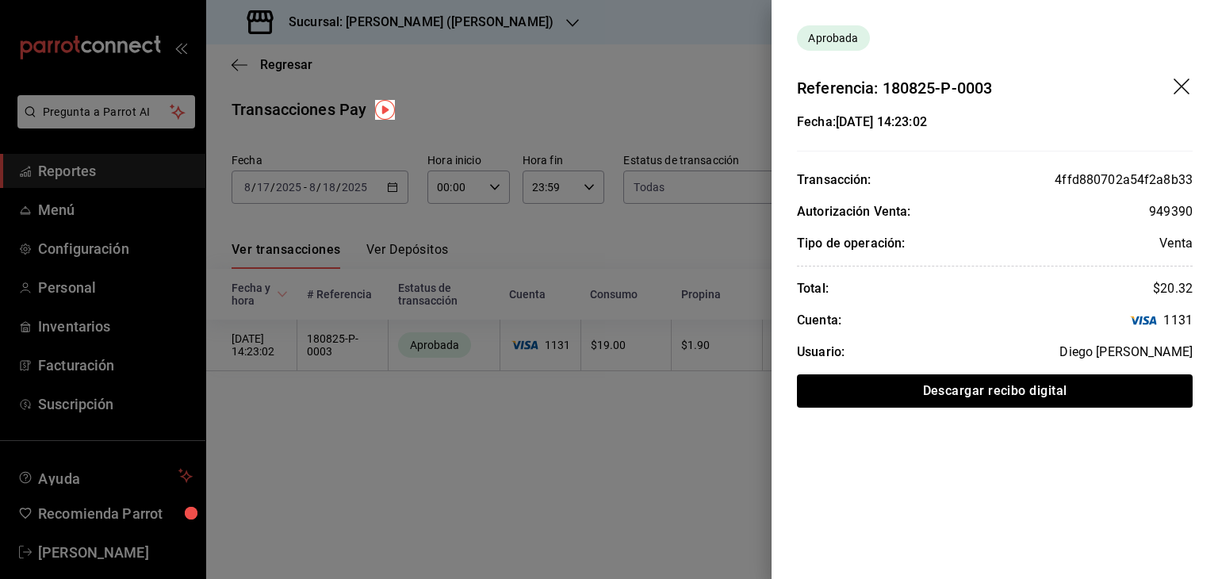
click at [1179, 90] on icon "drag" at bounding box center [1182, 87] width 19 height 19
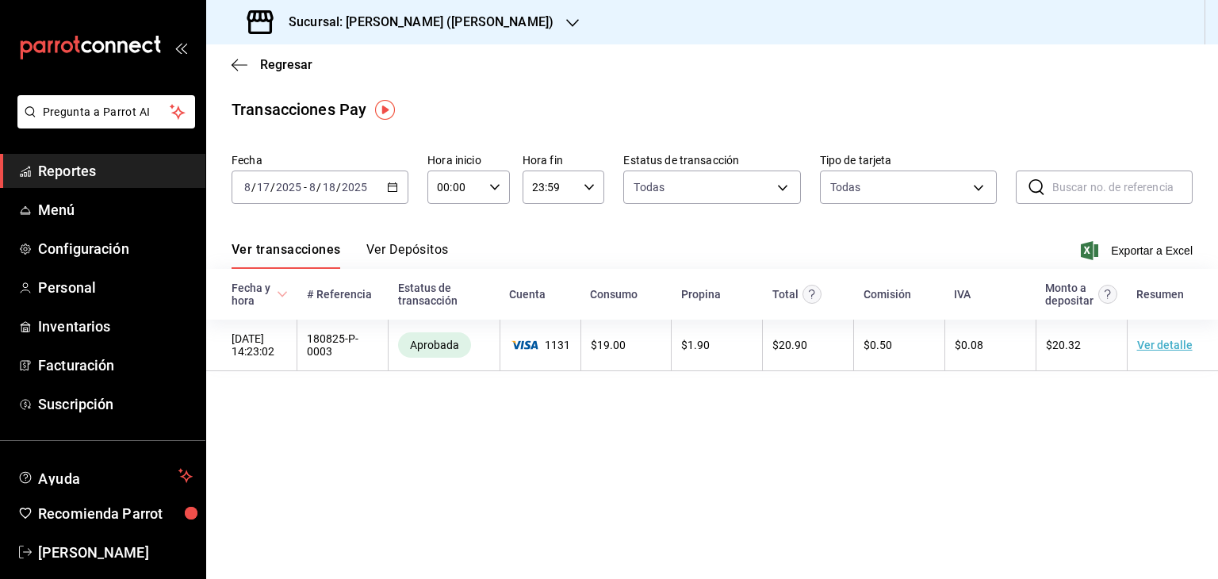
click at [566, 18] on icon "button" at bounding box center [572, 23] width 13 height 13
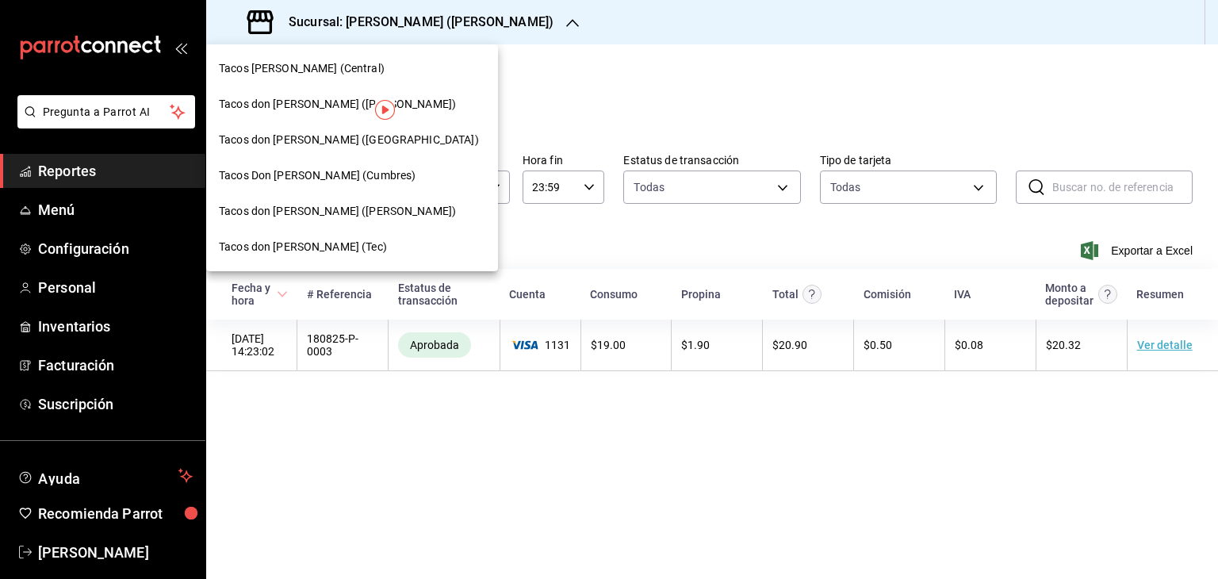
click at [333, 106] on span "Tacos don [PERSON_NAME] ([PERSON_NAME])" at bounding box center [337, 104] width 237 height 17
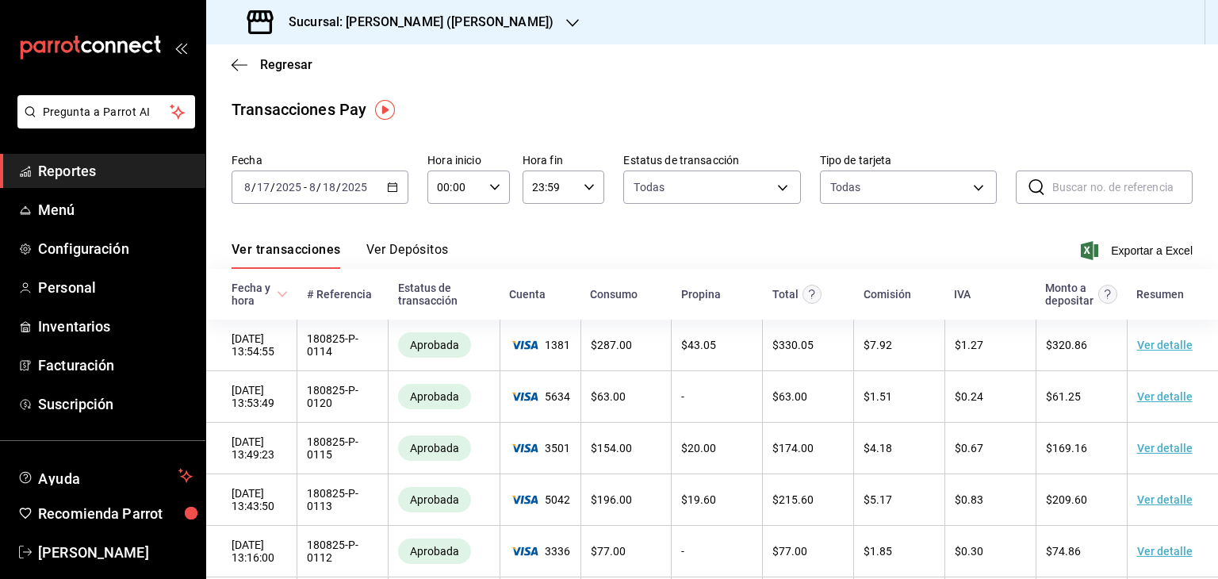
click at [387, 189] on icon "button" at bounding box center [392, 187] width 11 height 11
click at [393, 189] on icon "button" at bounding box center [392, 187] width 11 height 11
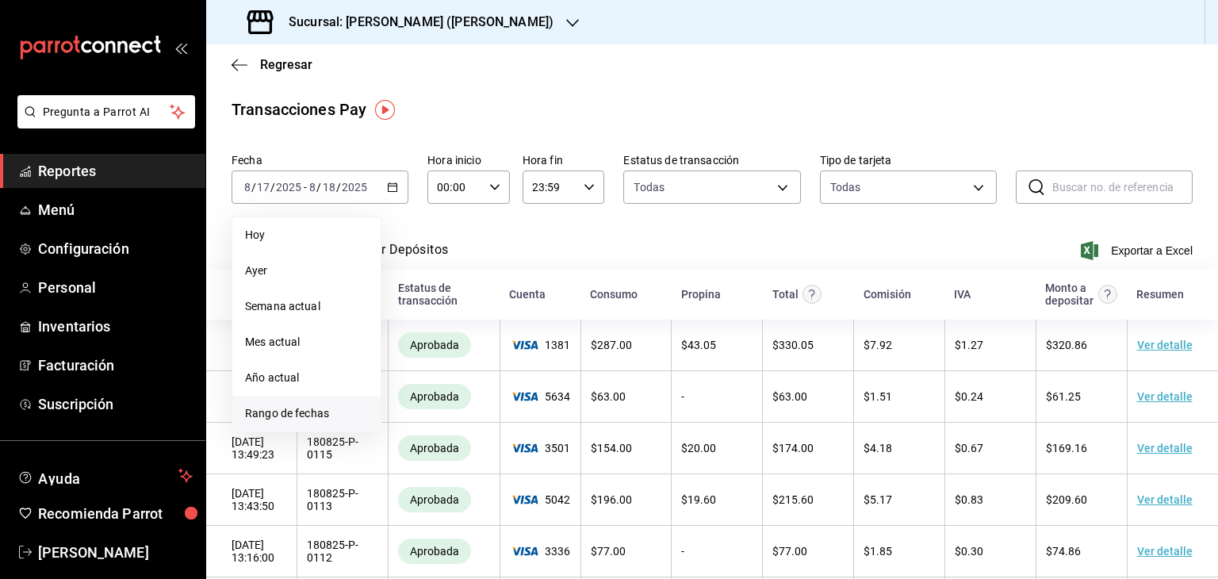
click at [305, 418] on span "Rango de fechas" at bounding box center [306, 413] width 123 height 17
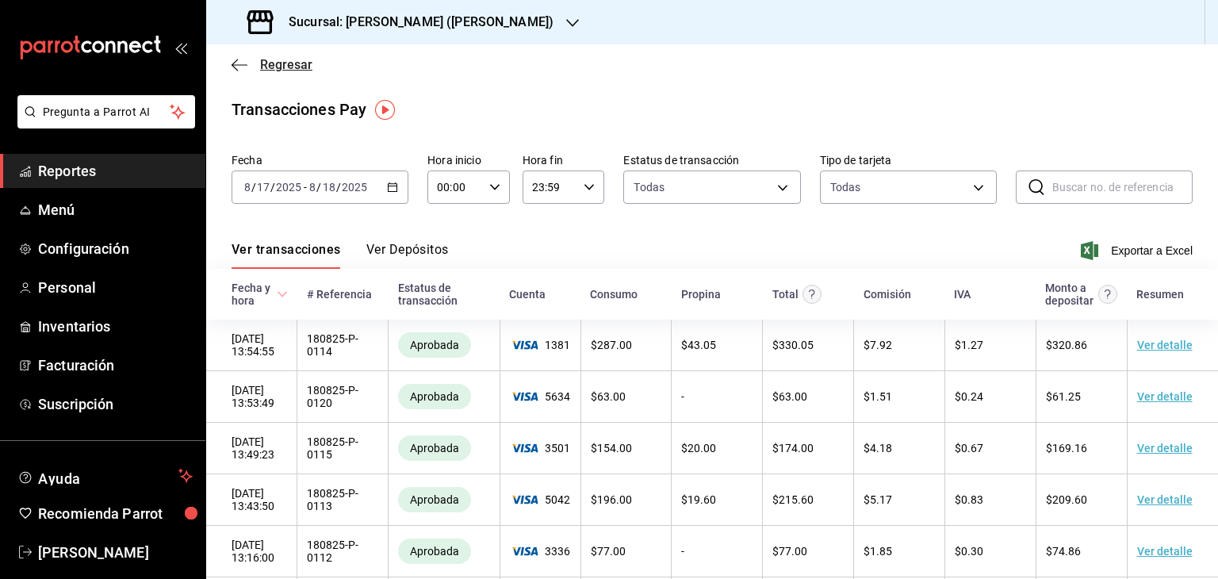
click at [238, 64] on icon "button" at bounding box center [240, 64] width 16 height 1
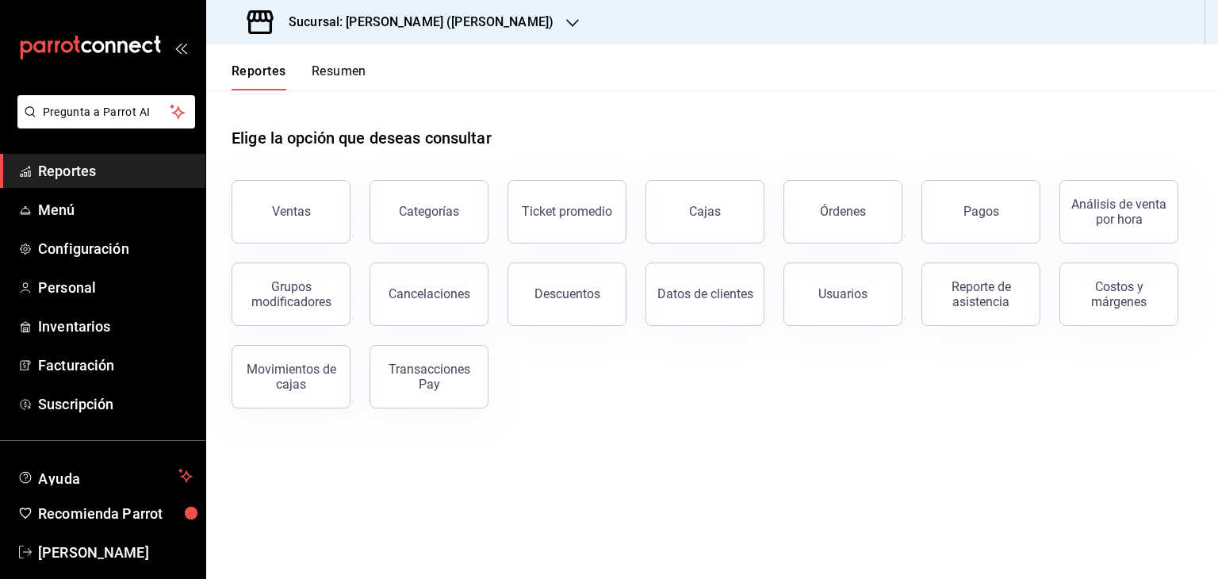
click at [89, 172] on span "Reportes" at bounding box center [115, 170] width 155 height 21
click at [63, 206] on span "Menú" at bounding box center [115, 209] width 155 height 21
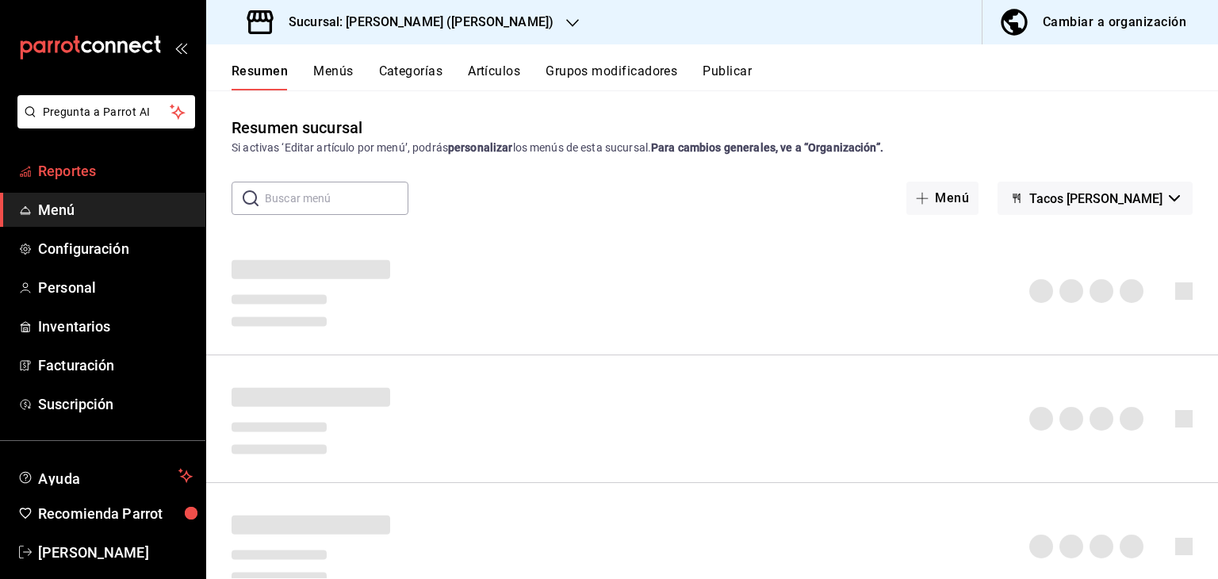
click at [67, 170] on span "Reportes" at bounding box center [115, 170] width 155 height 21
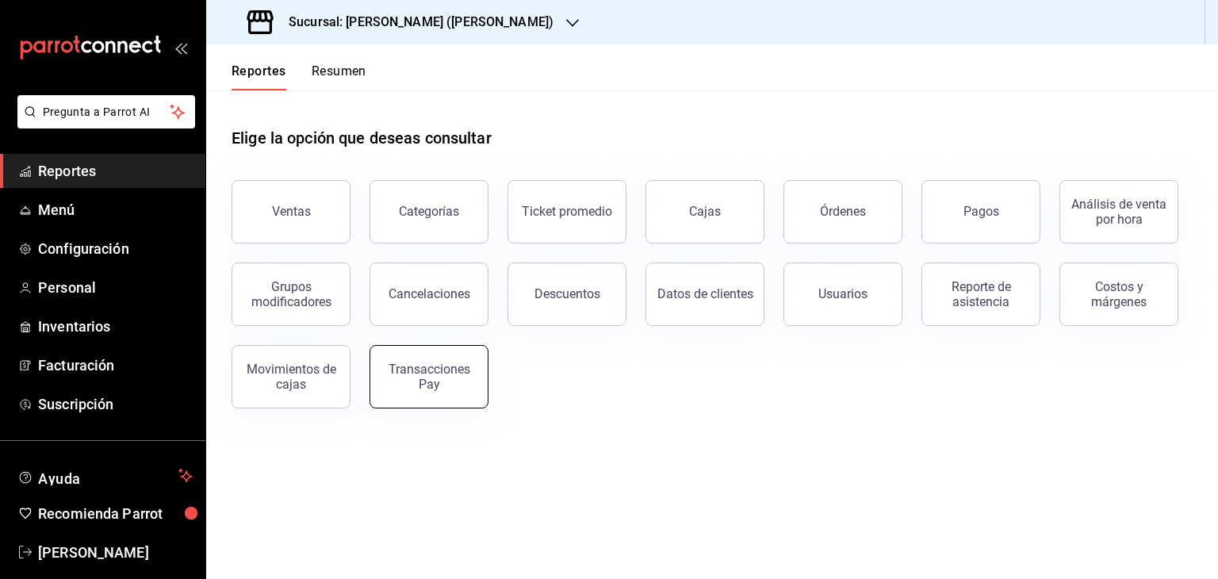
click at [426, 377] on div "Transacciones Pay" at bounding box center [429, 377] width 98 height 30
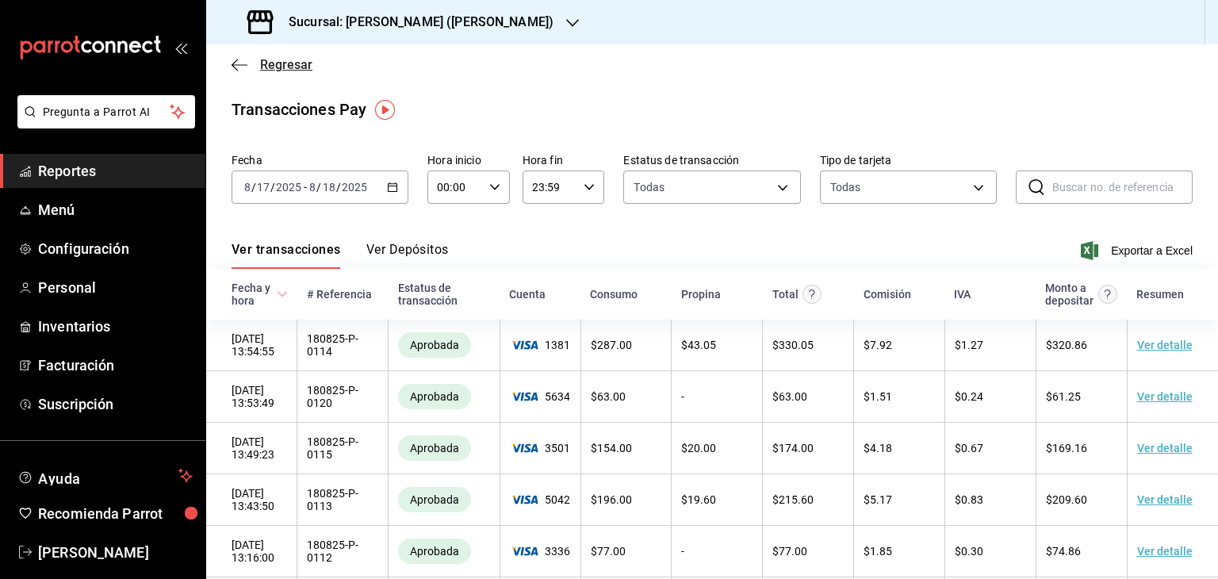
click at [239, 61] on icon "button" at bounding box center [240, 65] width 16 height 14
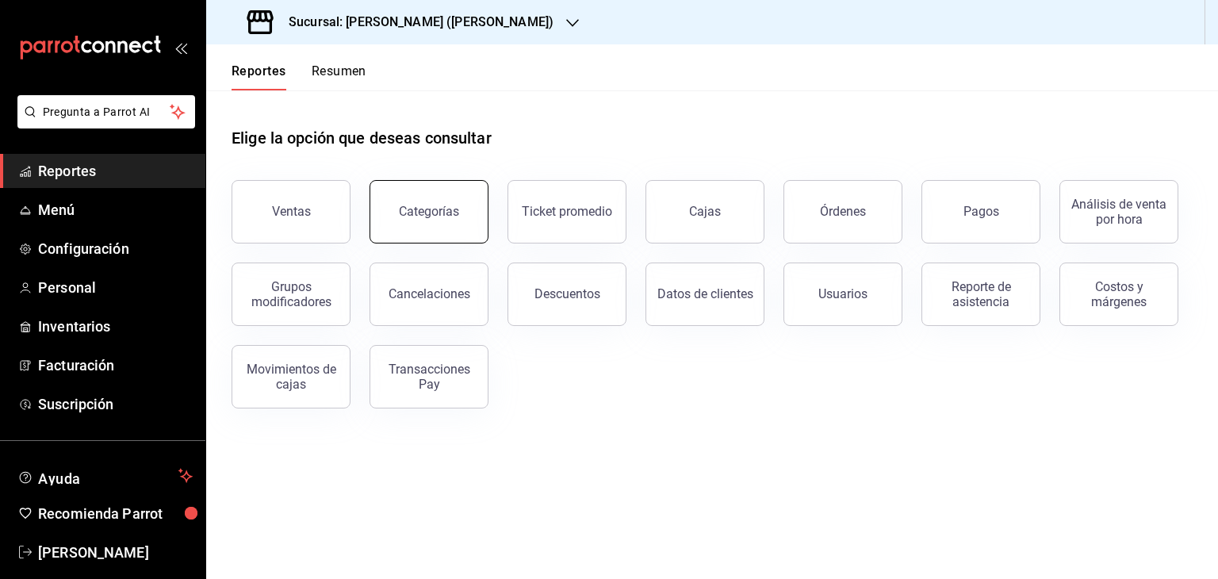
click at [415, 219] on button "Categorías" at bounding box center [428, 211] width 119 height 63
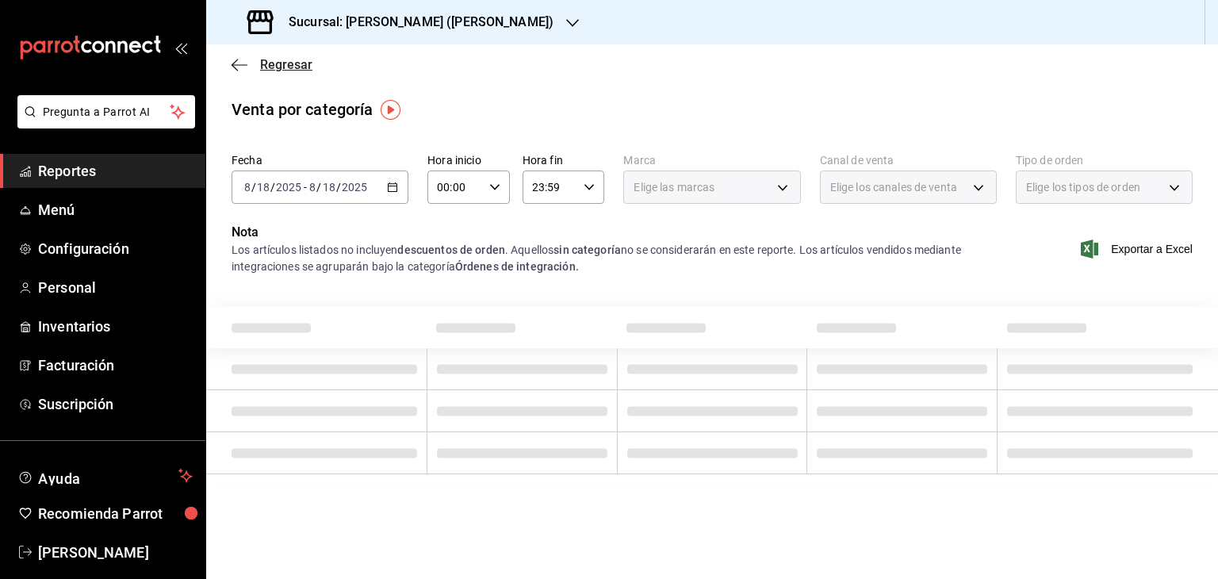
click at [236, 66] on icon "button" at bounding box center [240, 65] width 16 height 14
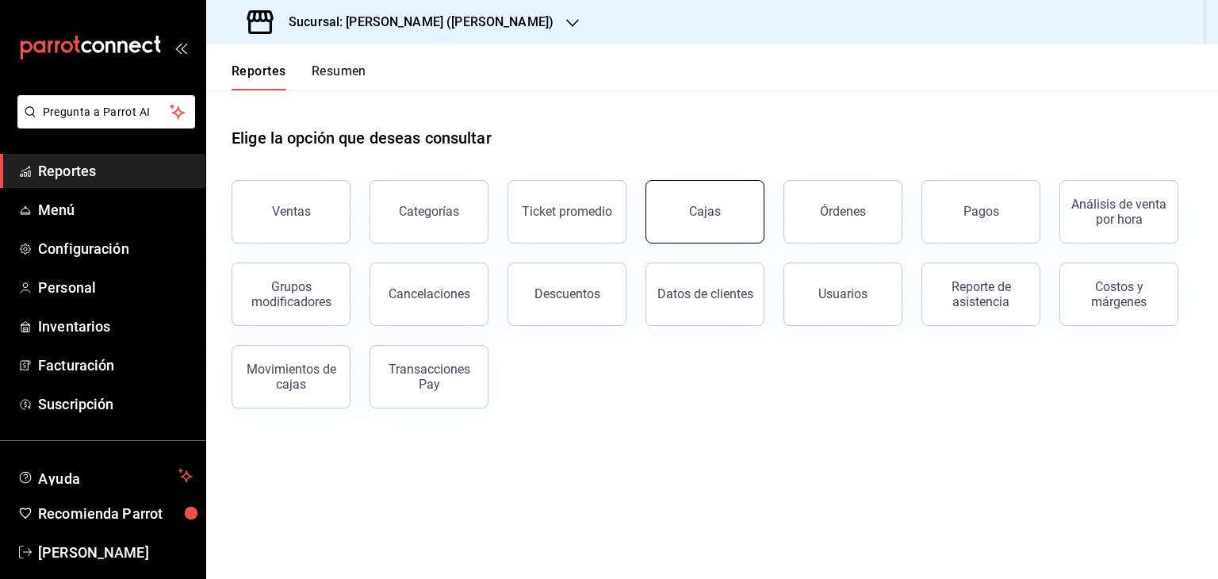
click at [698, 212] on div "Cajas" at bounding box center [705, 211] width 32 height 15
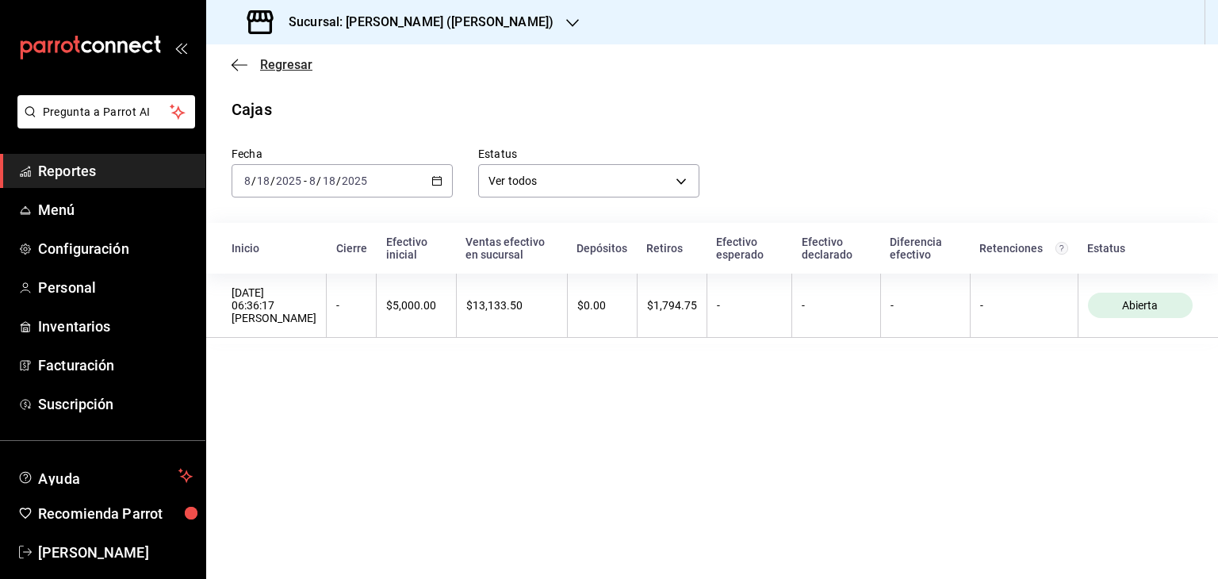
click at [235, 64] on icon "button" at bounding box center [240, 65] width 16 height 14
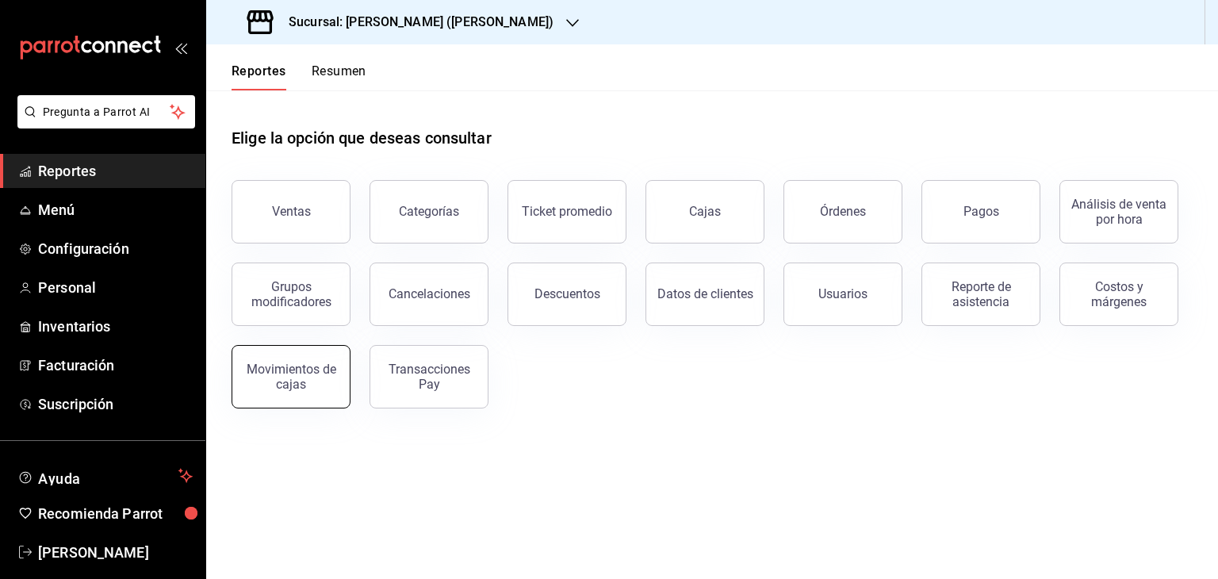
click at [313, 378] on div "Movimientos de cajas" at bounding box center [291, 377] width 98 height 30
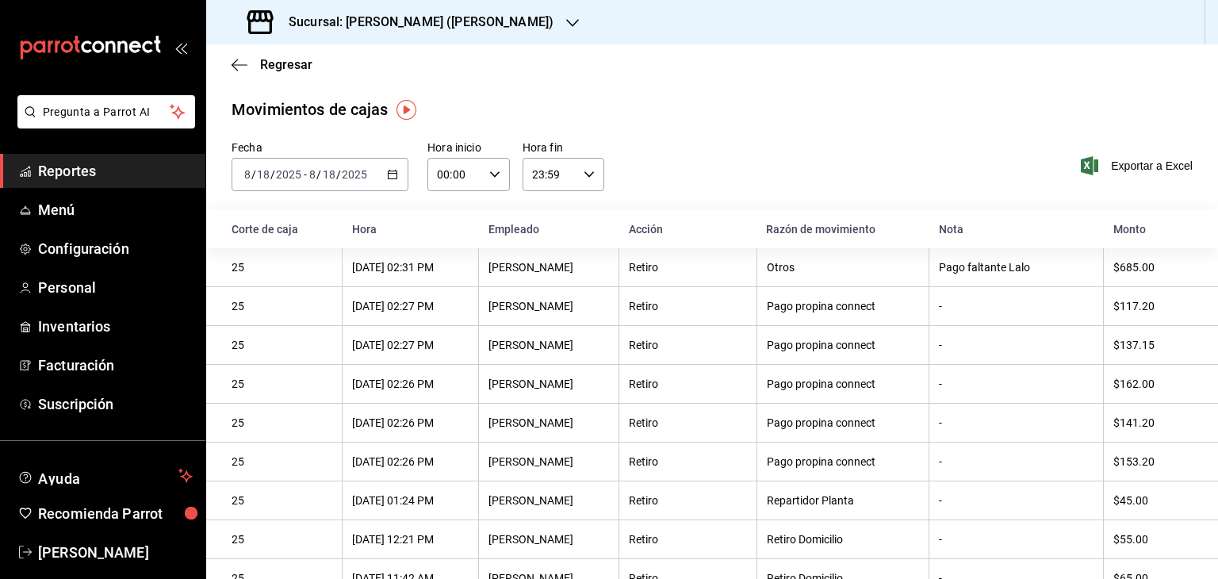
click at [394, 170] on icon "button" at bounding box center [392, 174] width 11 height 11
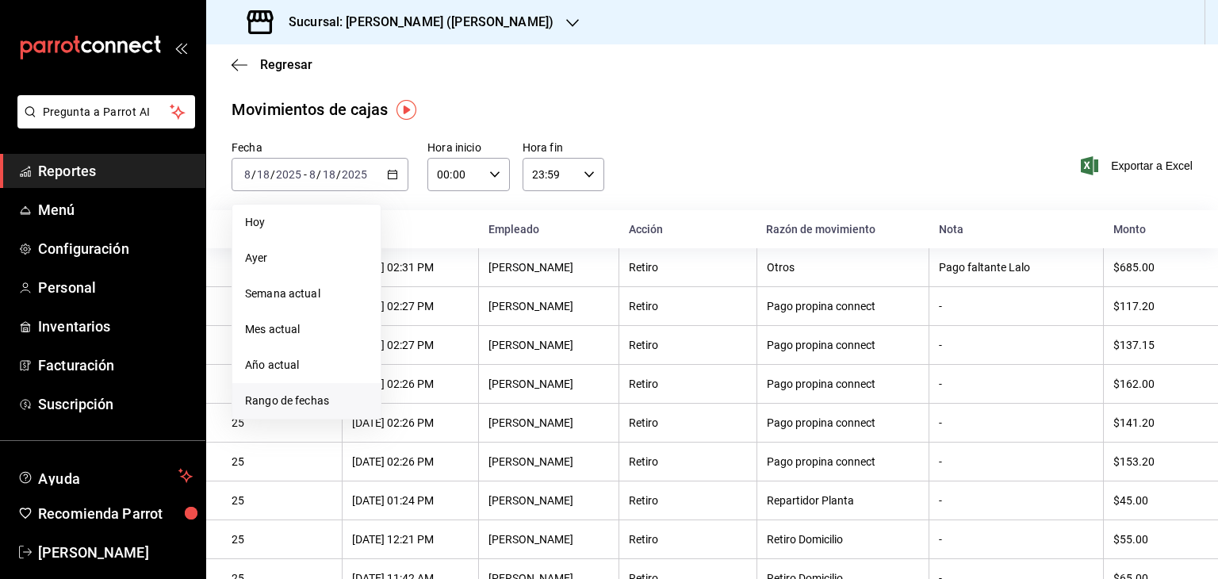
click at [321, 396] on span "Rango de fechas" at bounding box center [306, 400] width 123 height 17
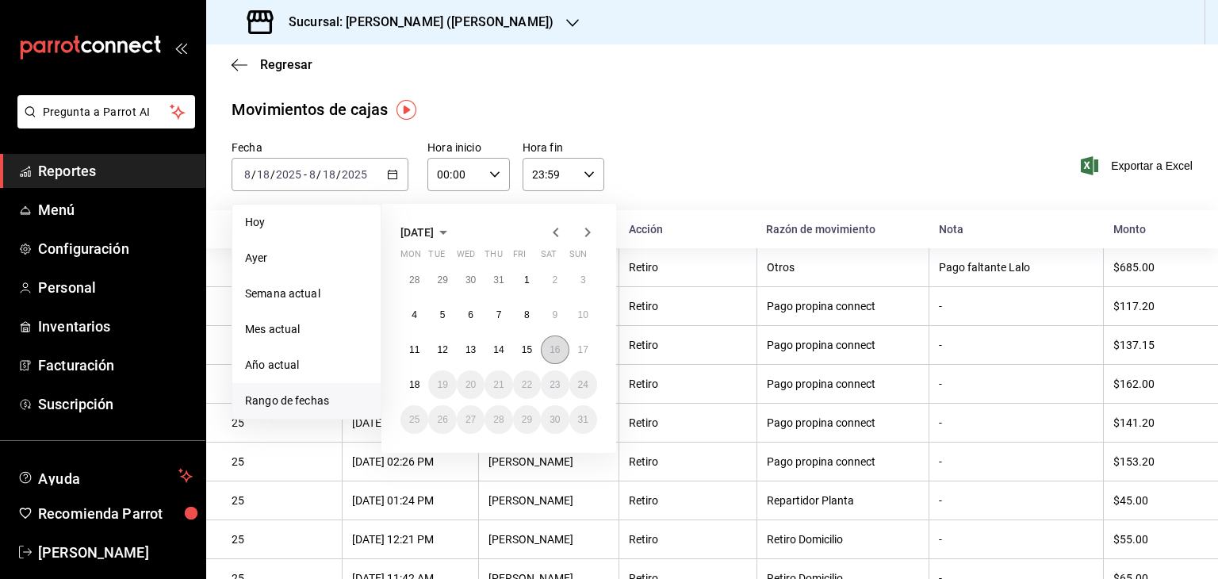
click at [552, 350] on abbr "16" at bounding box center [554, 349] width 10 height 11
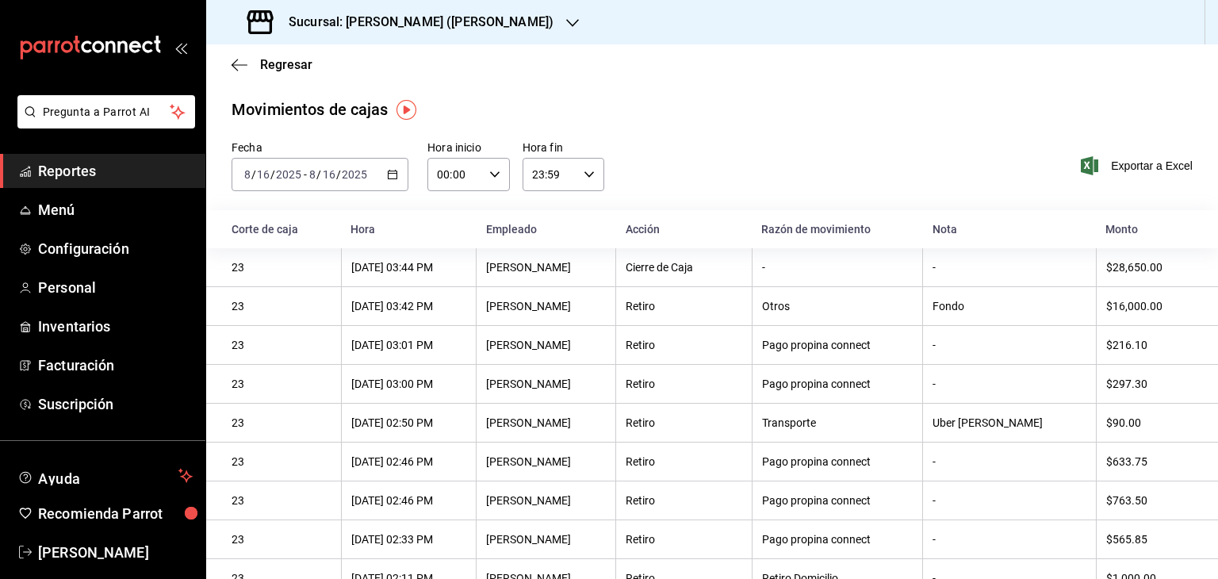
click at [803, 145] on div "Fecha [DATE] [DATE] - [DATE] [DATE] Hora inicio 00:00 Hora inicio Hora fin 23:5…" at bounding box center [712, 175] width 1012 height 70
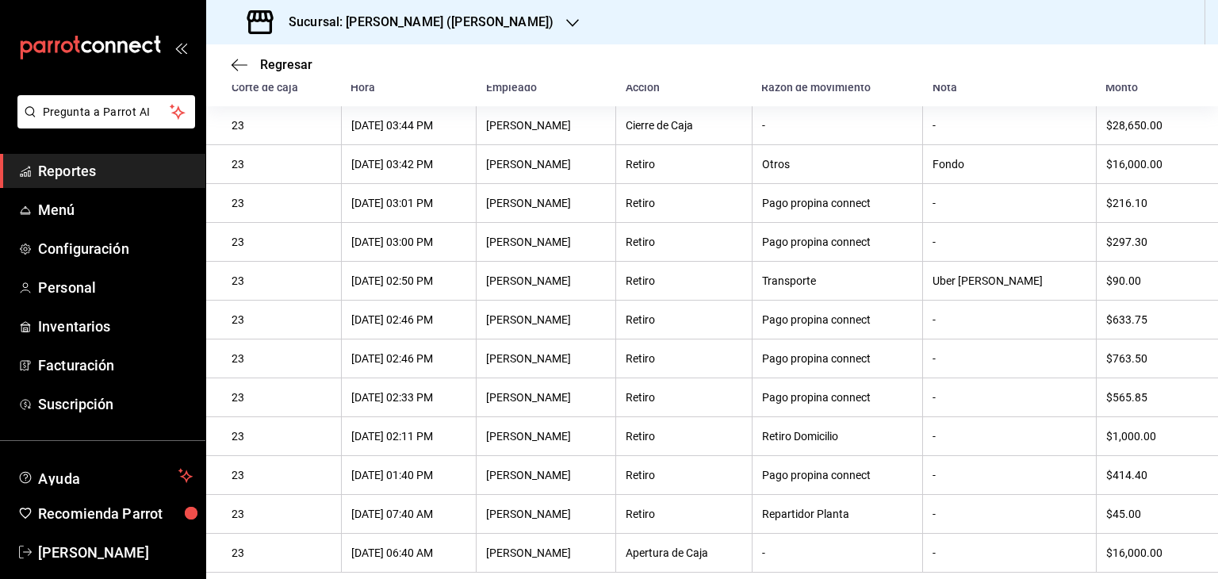
scroll to position [149, 0]
click at [540, 86] on th "Empleado" at bounding box center [546, 87] width 140 height 38
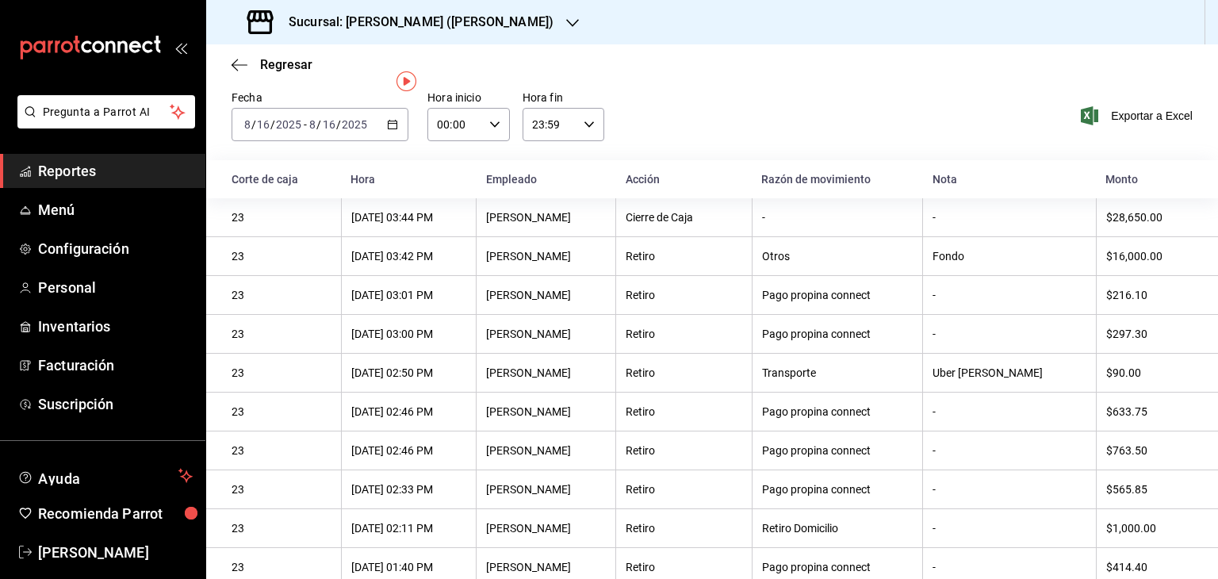
scroll to position [22, 0]
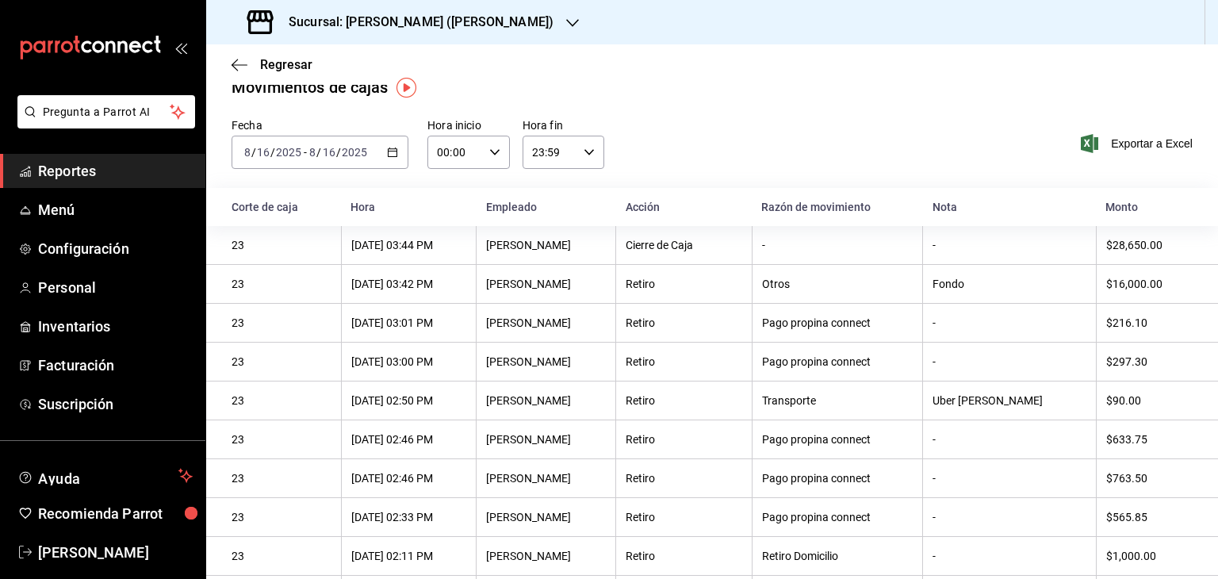
click at [391, 156] on \(Stroke\) "button" at bounding box center [393, 152] width 10 height 9
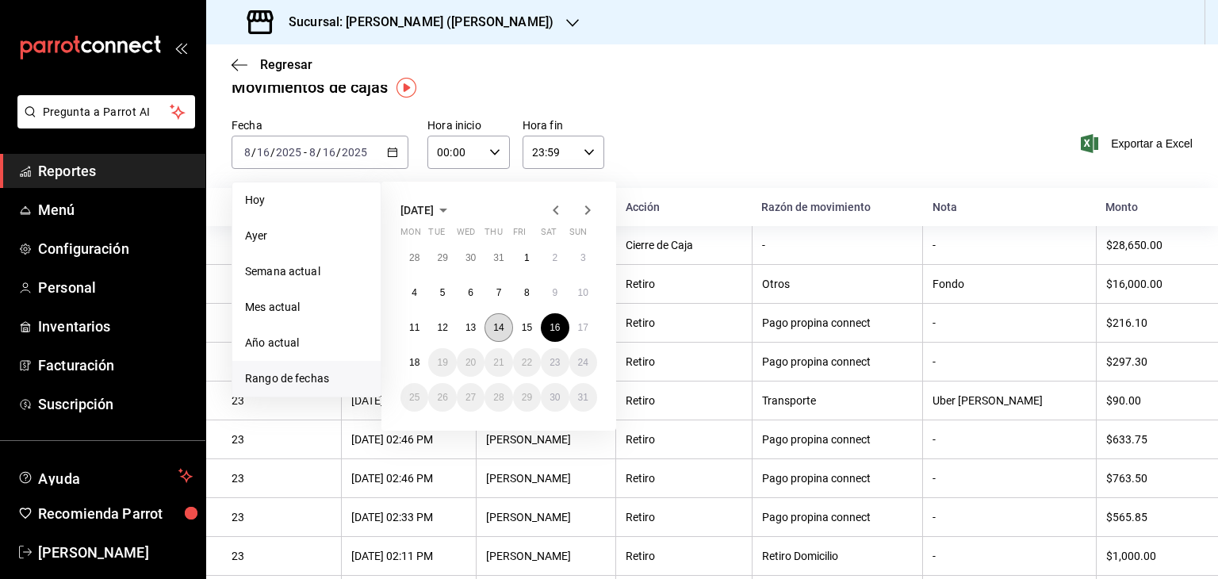
click at [493, 327] on abbr "14" at bounding box center [498, 327] width 10 height 11
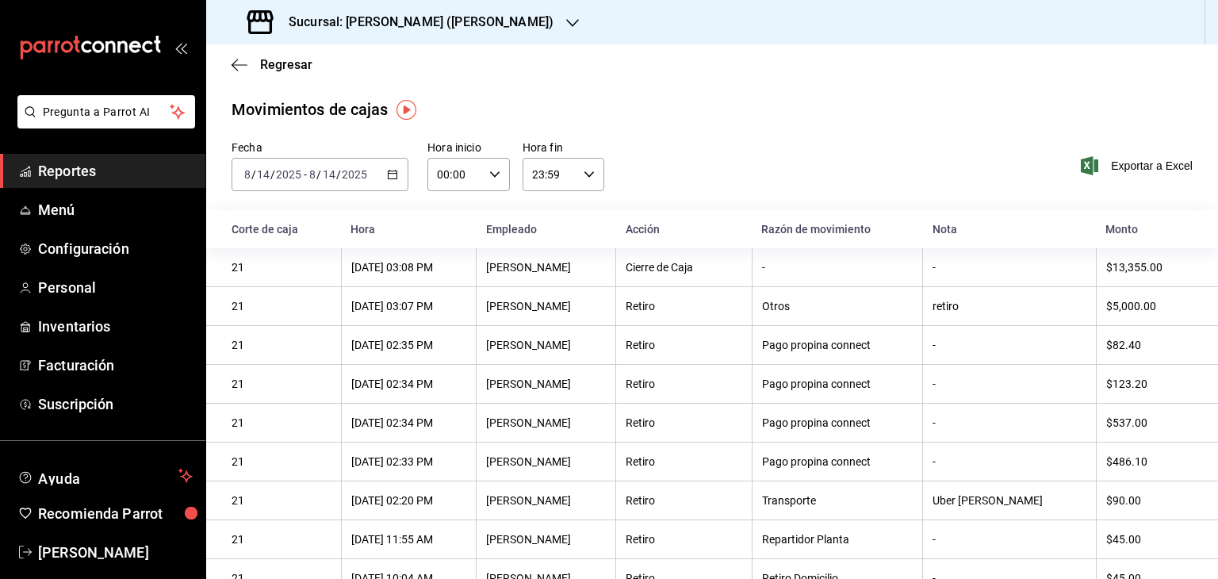
click at [799, 131] on div "Movimientos [PERSON_NAME] Fecha [DATE] [DATE] - [DATE] [DATE] Hora inicio 00:00…" at bounding box center [712, 390] width 1012 height 584
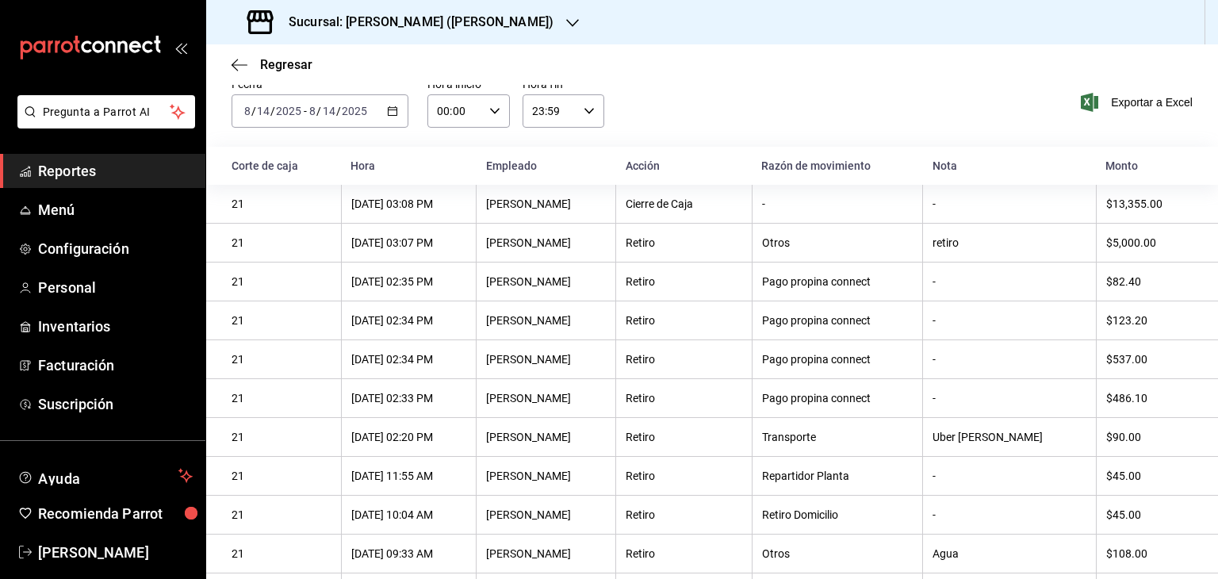
scroll to position [95, 0]
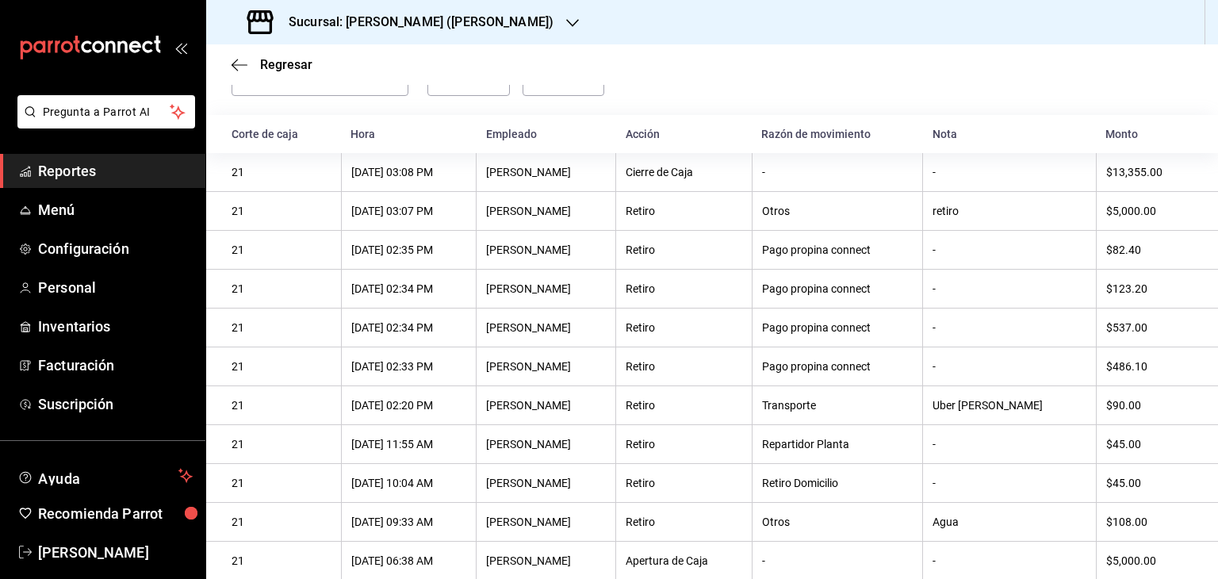
click at [649, 74] on div "Regresar" at bounding box center [712, 64] width 1012 height 40
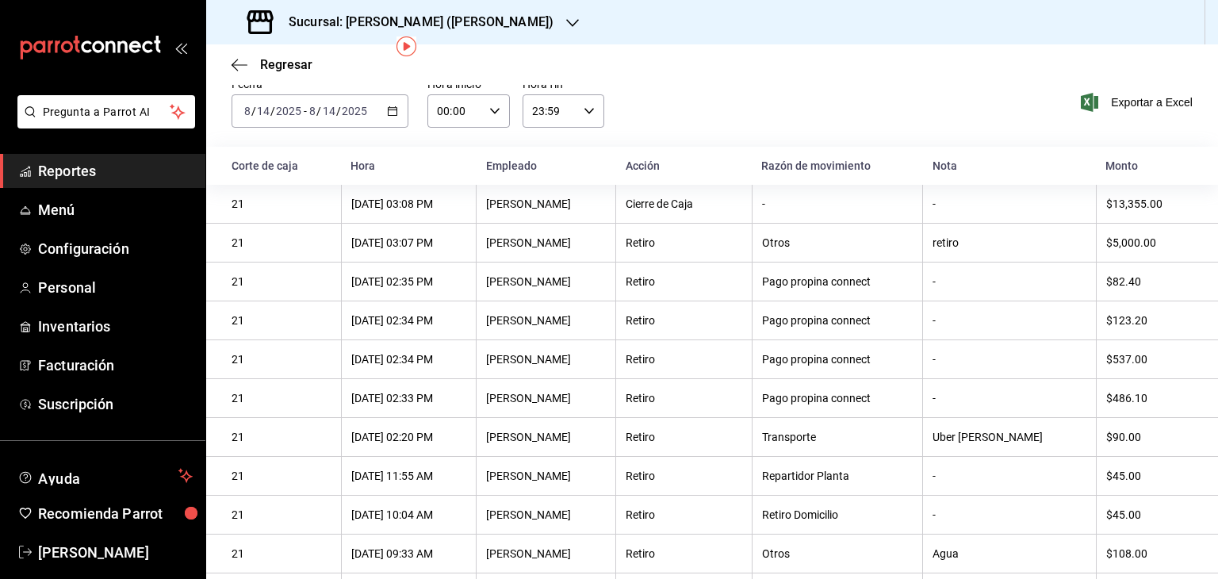
click at [926, 117] on div "Fecha [DATE] [DATE] - [DATE] [DATE] Hora inicio 00:00 Hora inicio Hora fin 23:5…" at bounding box center [712, 112] width 1012 height 70
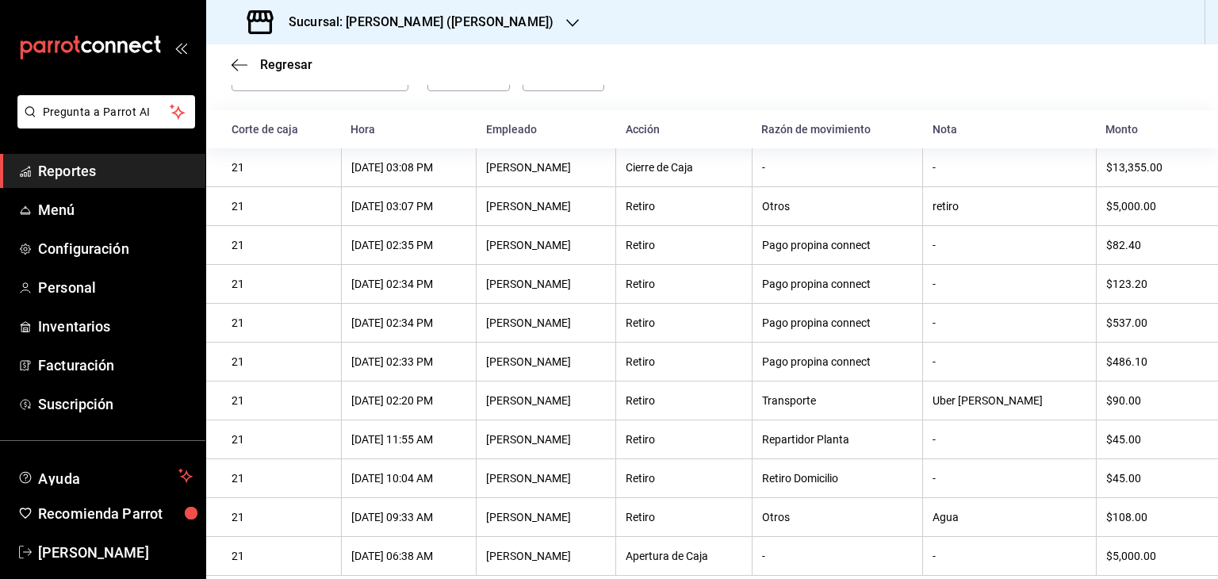
scroll to position [109, 0]
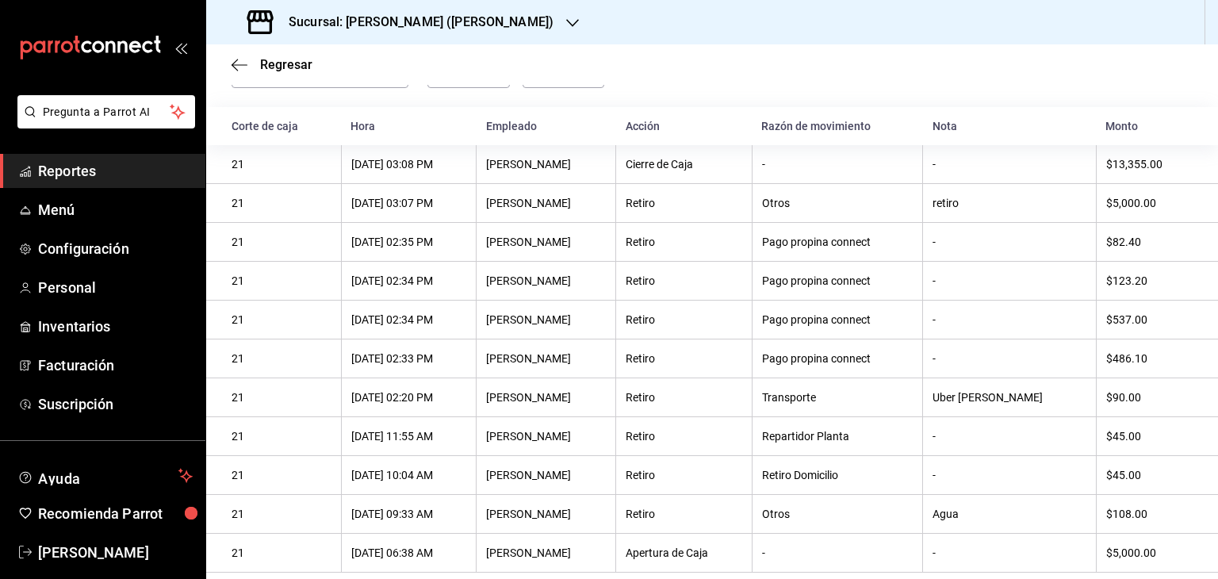
click at [658, 86] on div "Fecha [DATE] [DATE] - [DATE] [DATE] Hora inicio 00:00 Hora inicio Hora fin 23:5…" at bounding box center [712, 72] width 1012 height 70
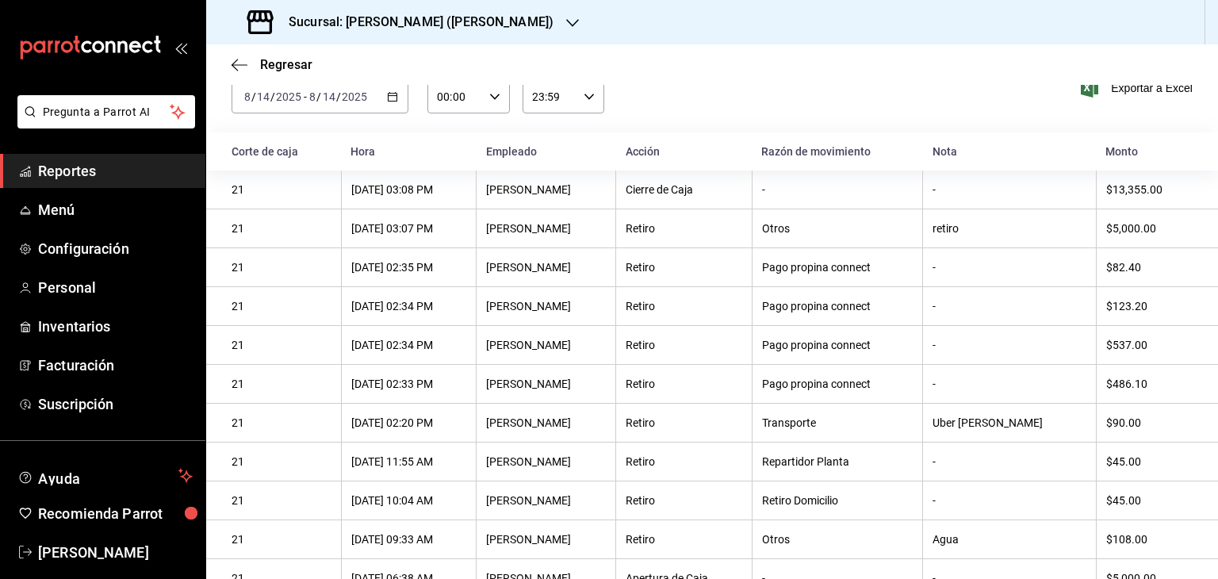
scroll to position [0, 0]
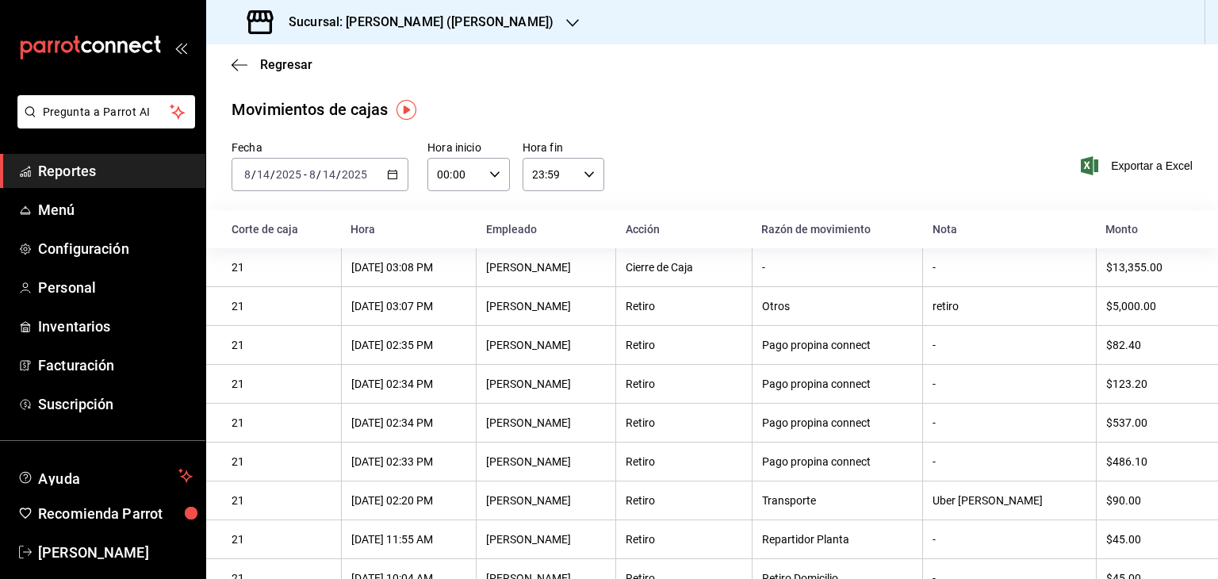
click at [392, 171] on \(Stroke\) "button" at bounding box center [393, 174] width 10 height 9
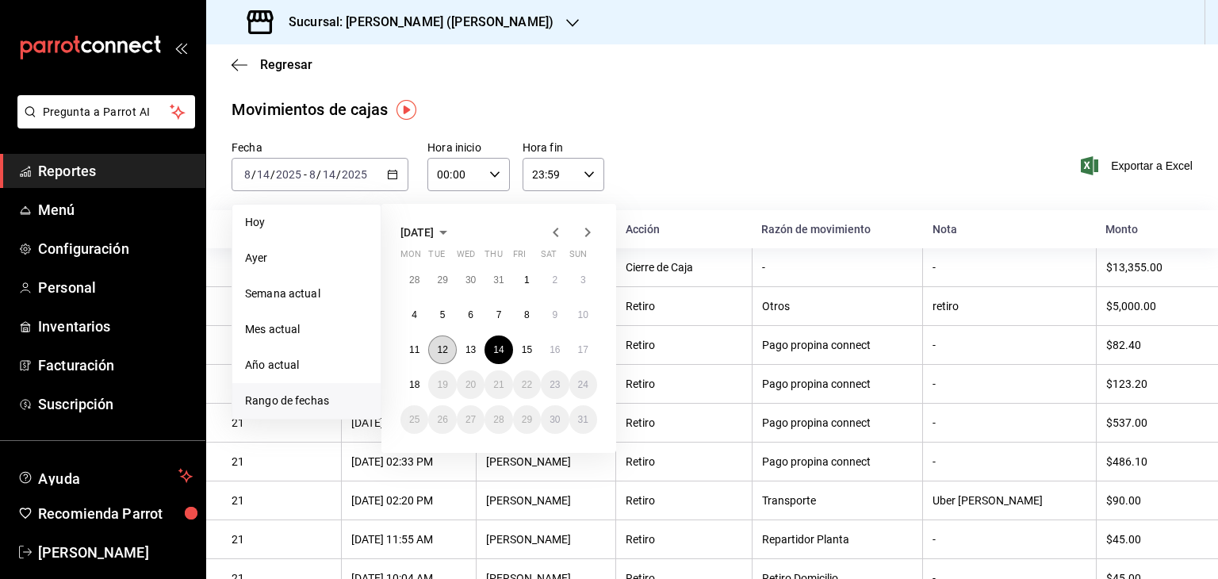
click at [452, 350] on button "12" at bounding box center [442, 349] width 28 height 29
click at [447, 351] on abbr "12" at bounding box center [442, 349] width 10 height 11
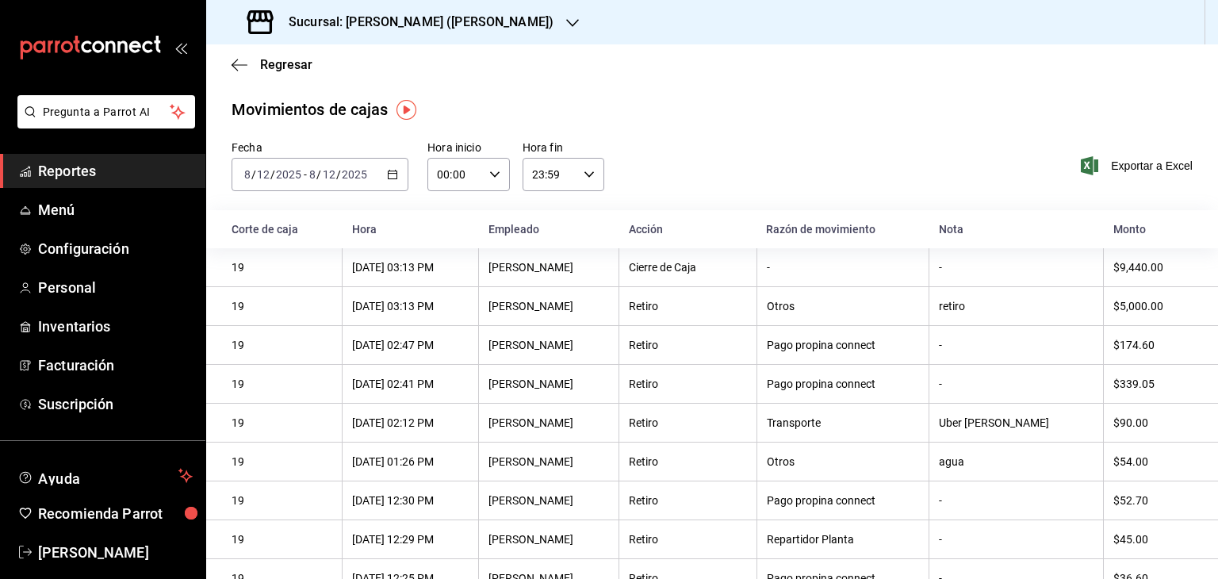
click at [783, 163] on div "Fecha [DATE] [DATE] - [DATE] [DATE] Hora inicio 00:00 Hora inicio Hora fin 23:5…" at bounding box center [712, 175] width 1012 height 70
click at [235, 67] on icon "button" at bounding box center [235, 65] width 6 height 12
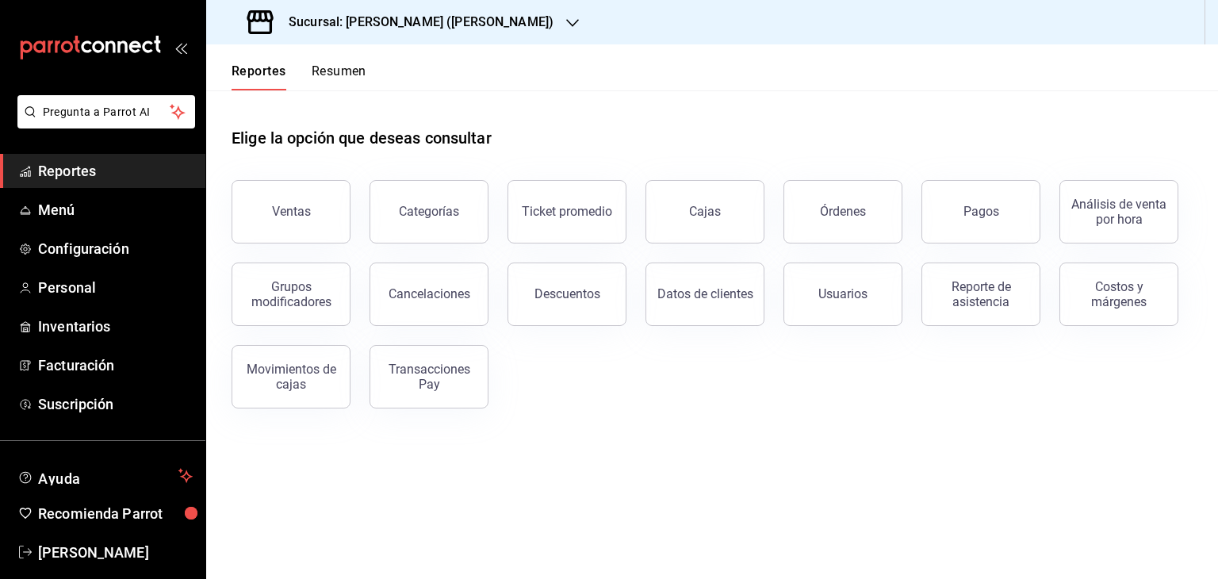
click at [566, 20] on icon "button" at bounding box center [572, 23] width 13 height 13
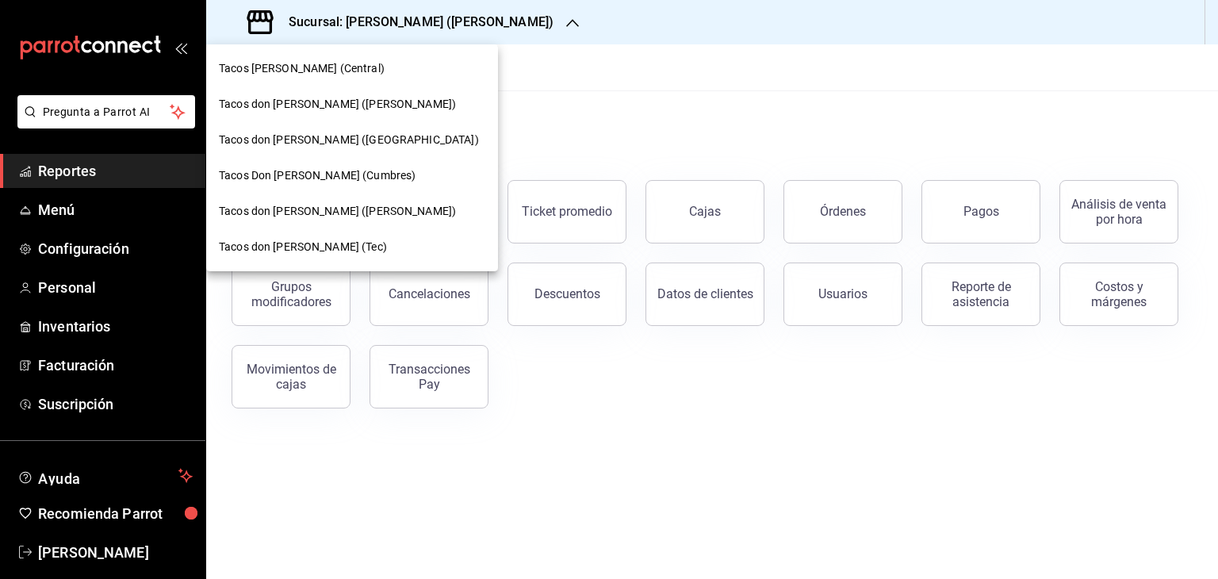
click at [334, 245] on div "Tacos don [PERSON_NAME] (Tec)" at bounding box center [352, 247] width 266 height 17
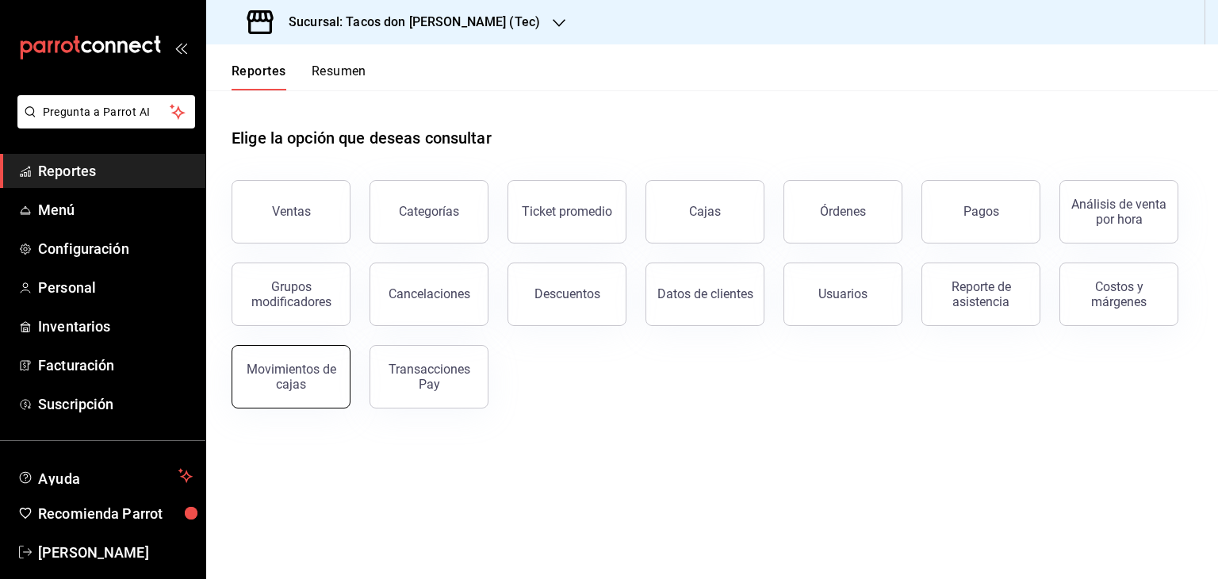
click at [297, 392] on button "Movimientos de cajas" at bounding box center [291, 376] width 119 height 63
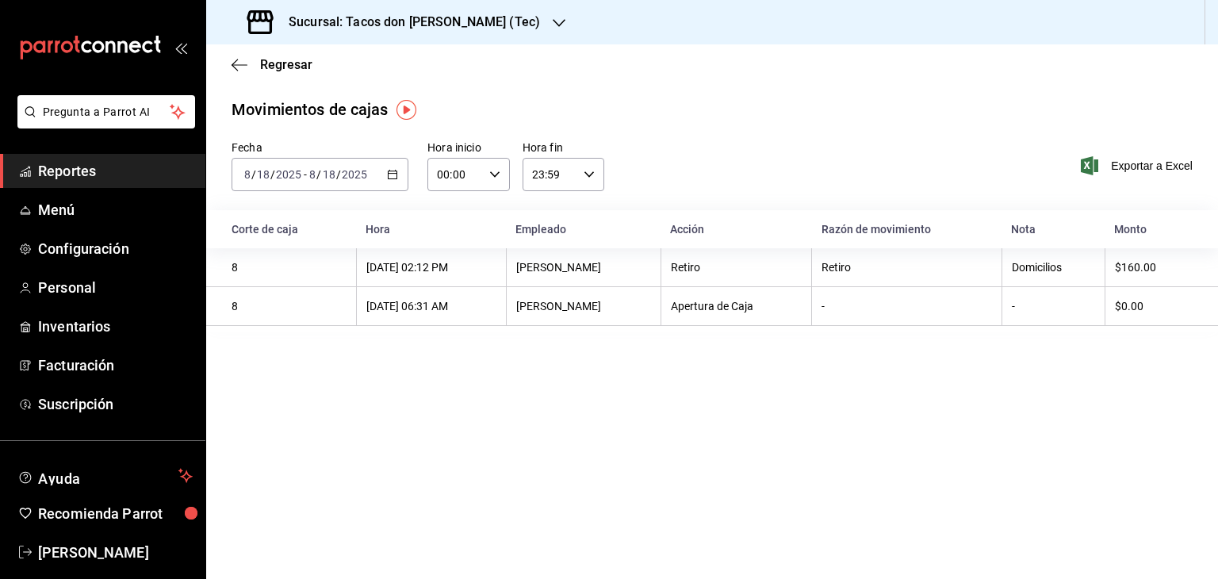
click at [399, 169] on div "[DATE] [DATE] - [DATE] [DATE]" at bounding box center [320, 174] width 177 height 33
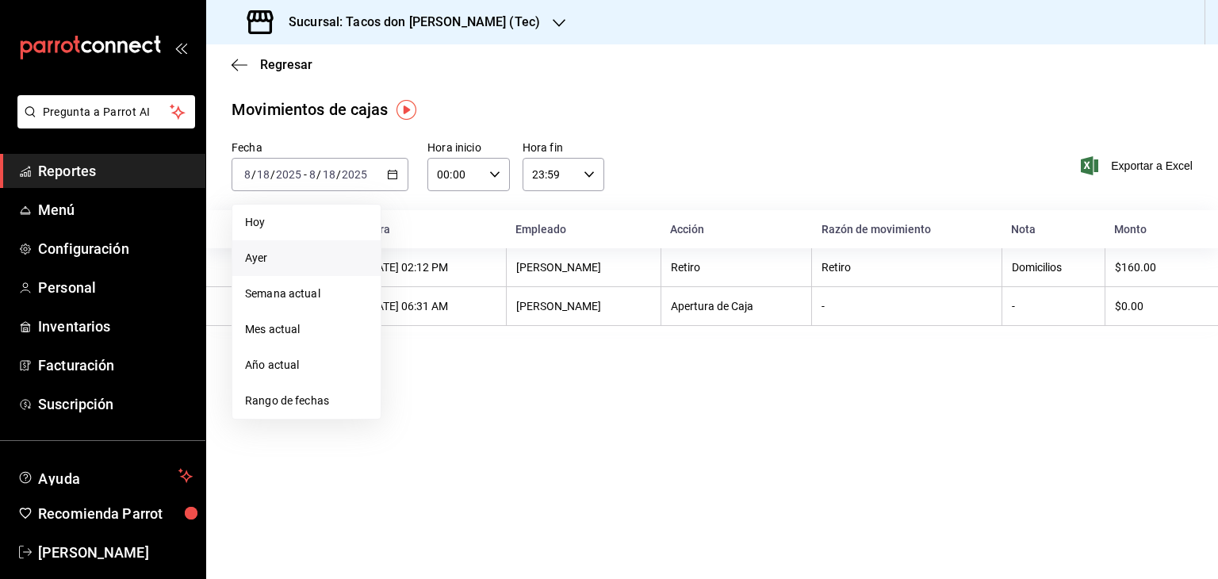
click at [272, 253] on span "Ayer" at bounding box center [306, 258] width 123 height 17
